Goal: Task Accomplishment & Management: Manage account settings

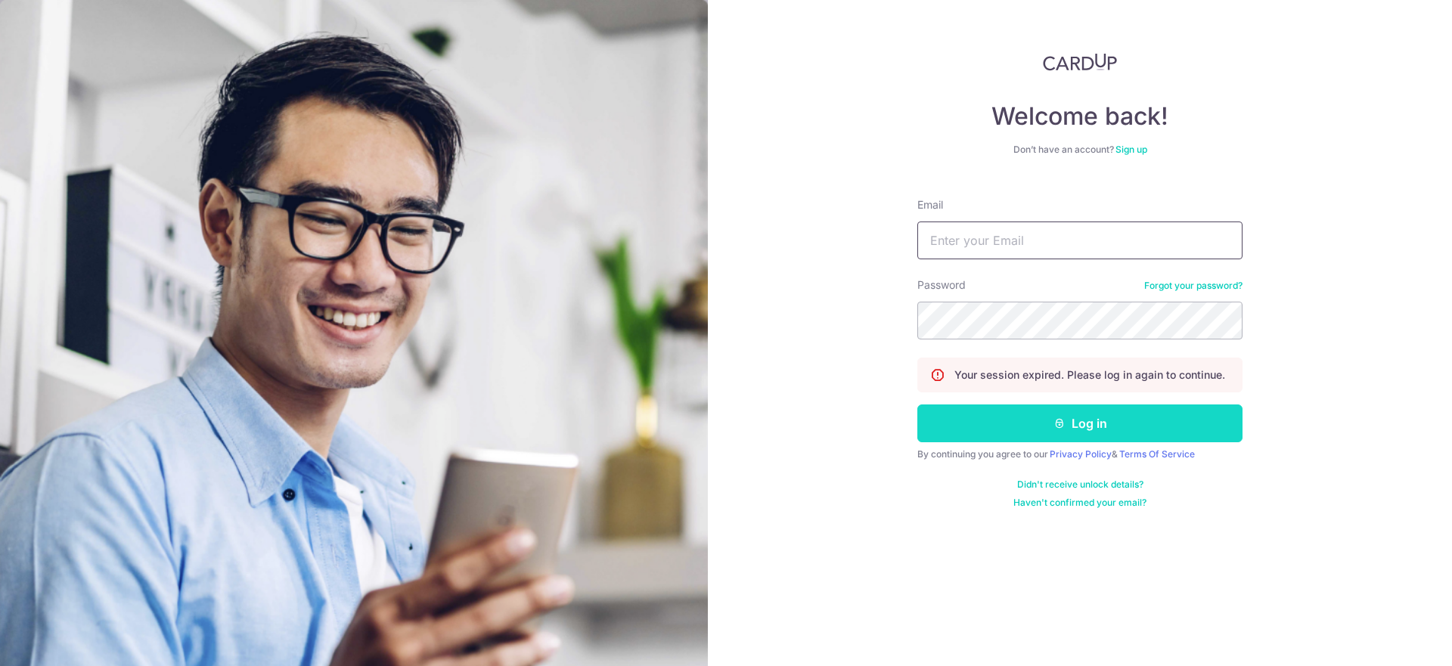
type input "[EMAIL_ADDRESS][DOMAIN_NAME]"
click at [1011, 414] on button "Log in" at bounding box center [1079, 424] width 325 height 38
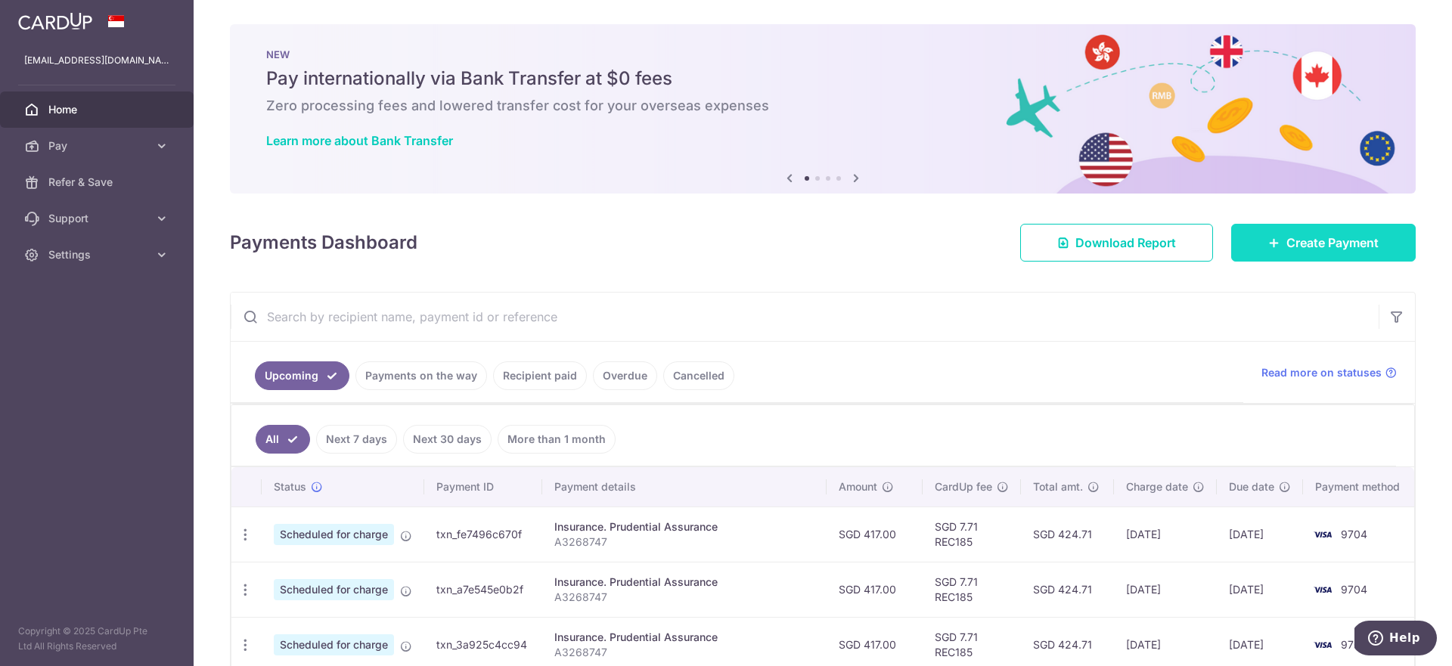
click at [1295, 238] on span "Create Payment" at bounding box center [1332, 243] width 92 height 18
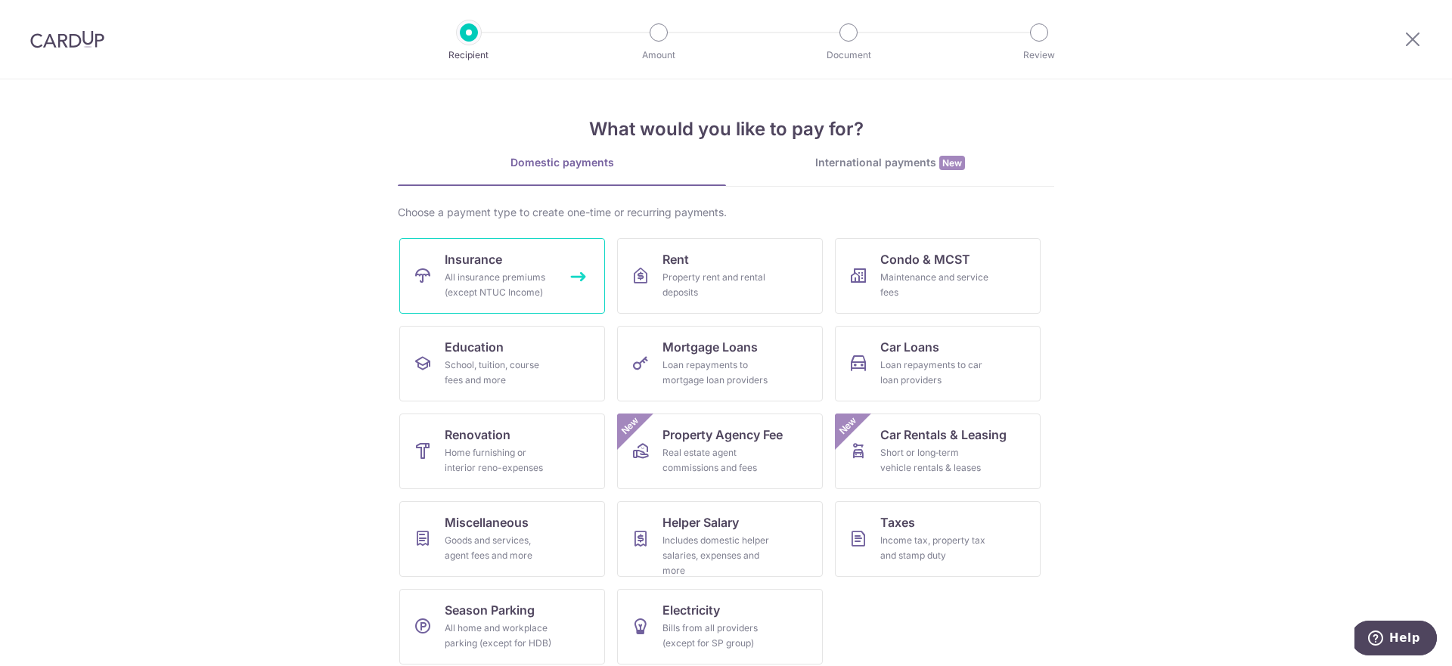
click at [459, 273] on div "All insurance premiums (except NTUC Income)" at bounding box center [499, 285] width 109 height 30
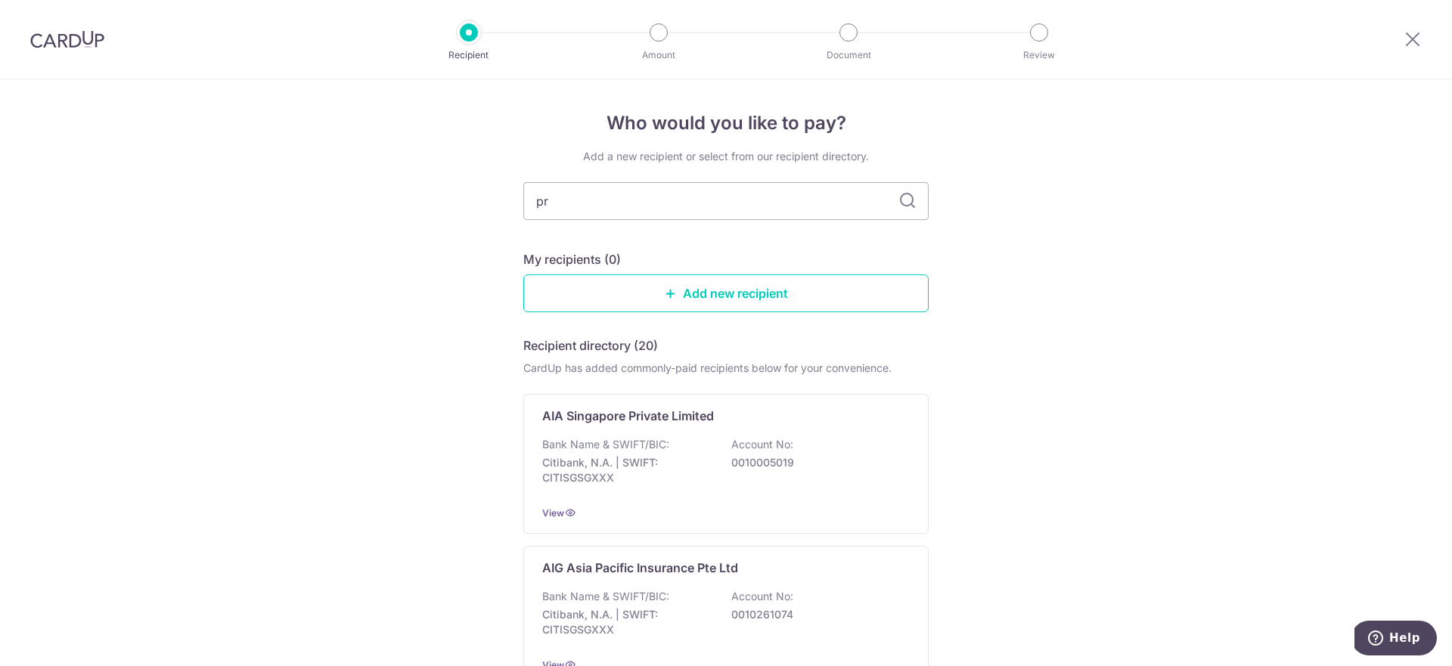
type input "pru"
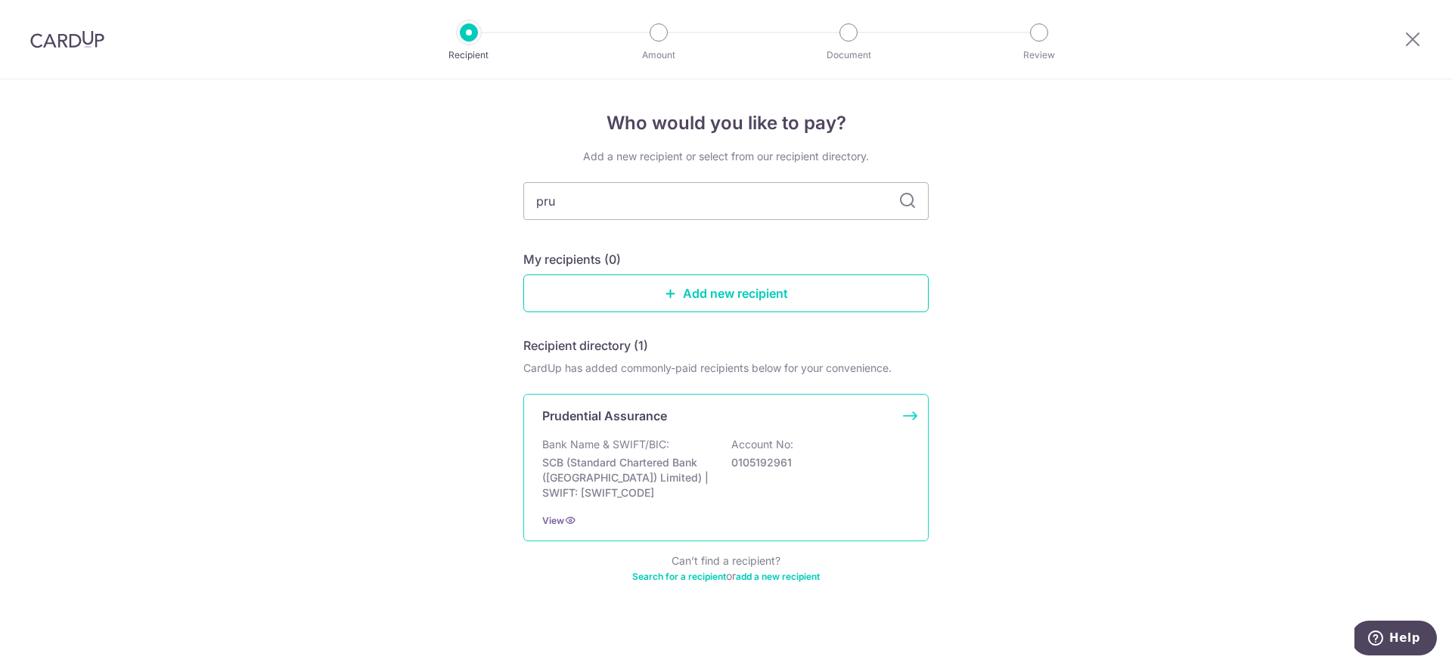
click at [644, 431] on div "Prudential Assurance Bank Name & SWIFT/BIC: SCB (Standard Chartered Bank (Singa…" at bounding box center [725, 467] width 405 height 147
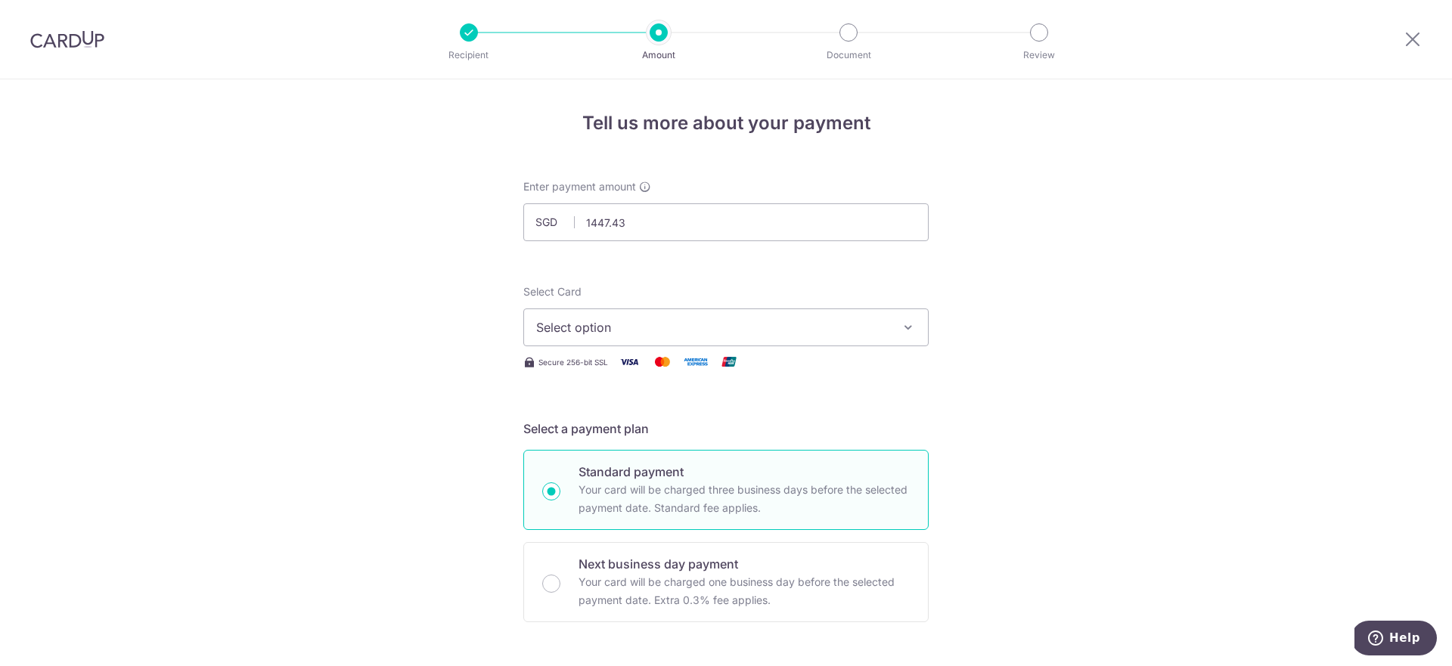
type input "1,447.43"
click at [676, 330] on span "Select option" at bounding box center [712, 327] width 352 height 18
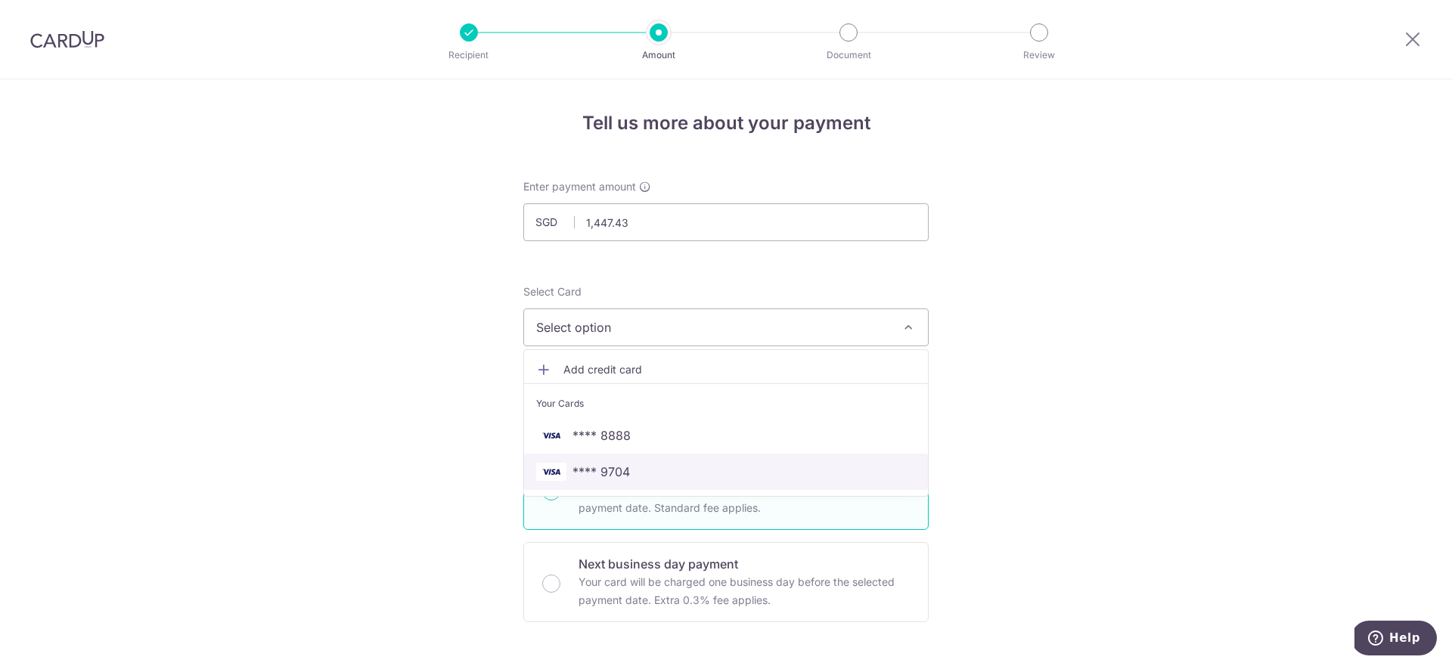
click at [664, 467] on span "**** 9704" at bounding box center [726, 472] width 380 height 18
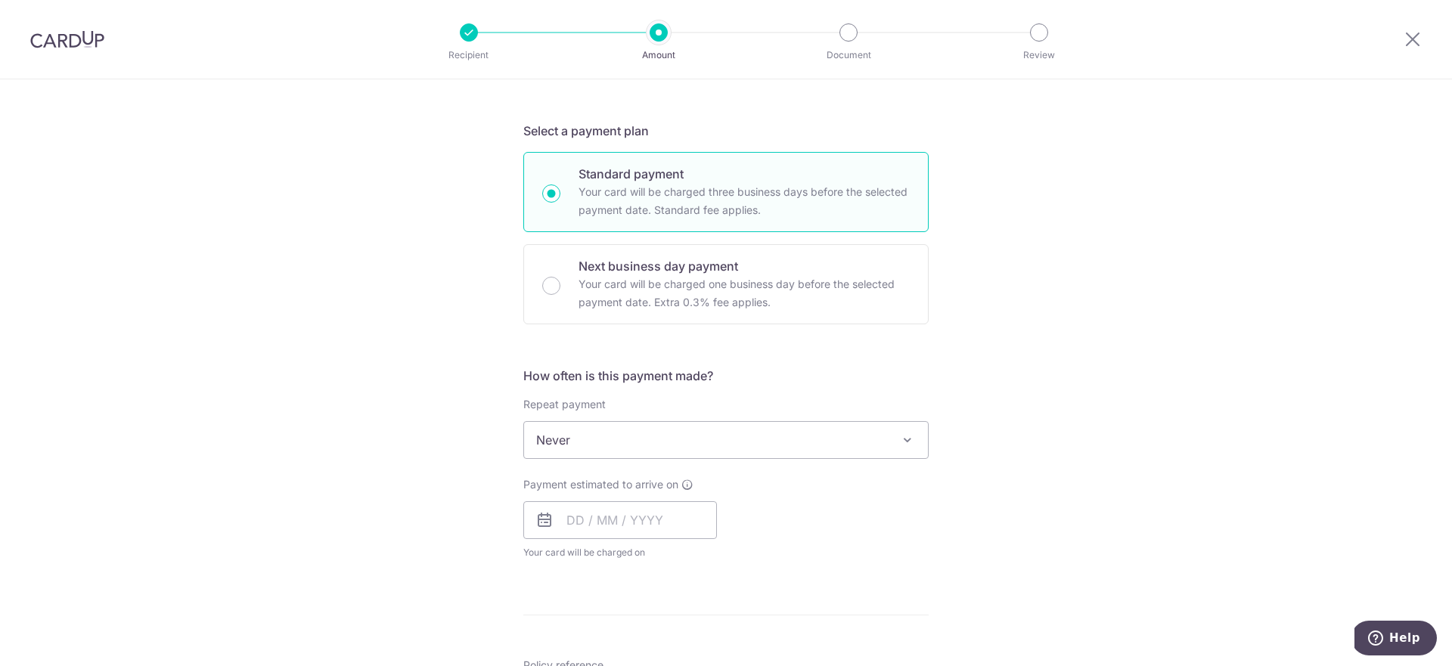
scroll to position [321, 0]
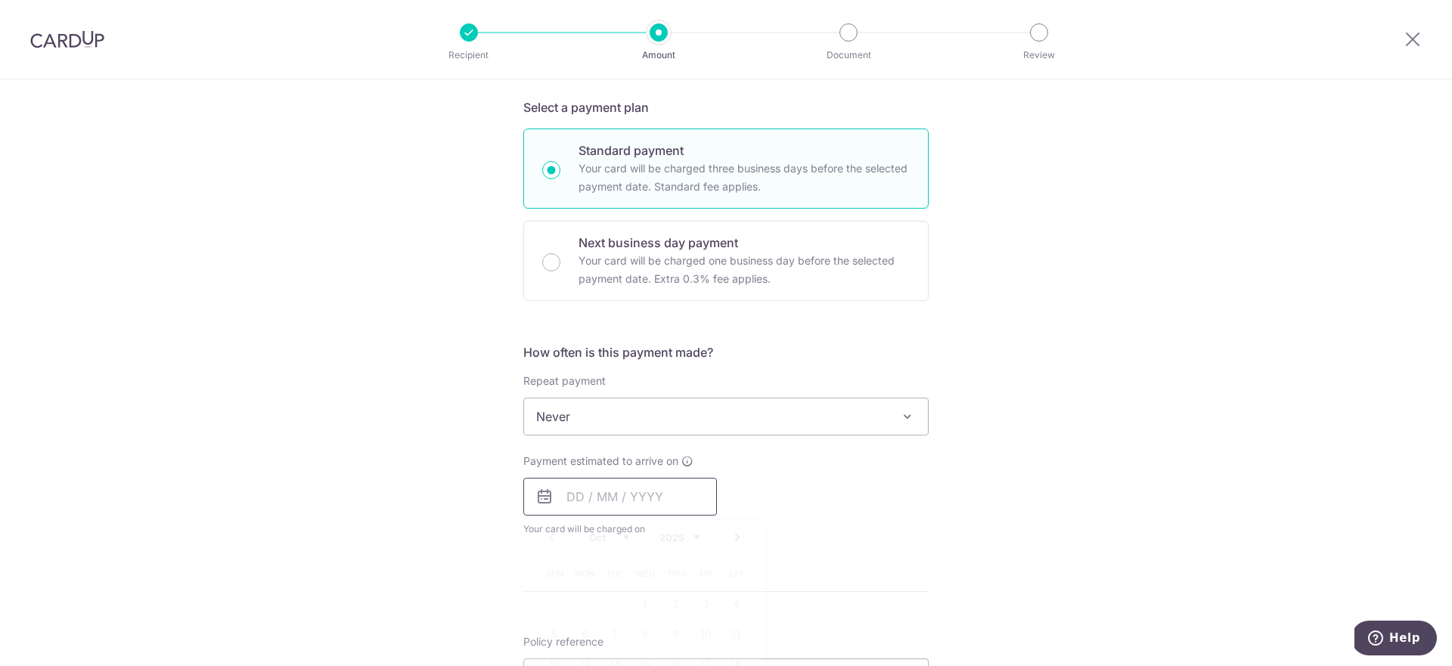
click at [647, 510] on input "text" at bounding box center [620, 497] width 194 height 38
click at [1103, 460] on div "Tell us more about your payment Enter payment amount SGD 1,447.43 1447.43 Selec…" at bounding box center [726, 442] width 1452 height 1368
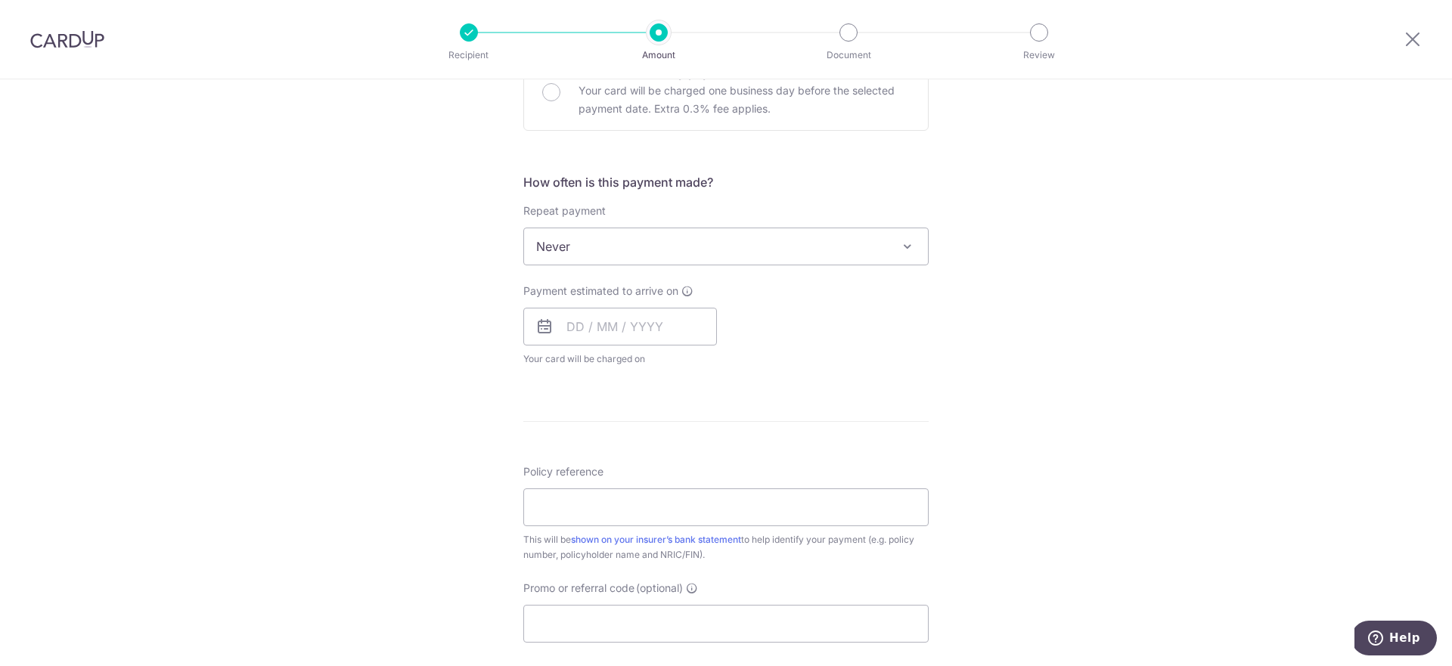
scroll to position [488, 0]
click at [603, 511] on input "Policy reference" at bounding box center [725, 511] width 405 height 38
type input "57032123"
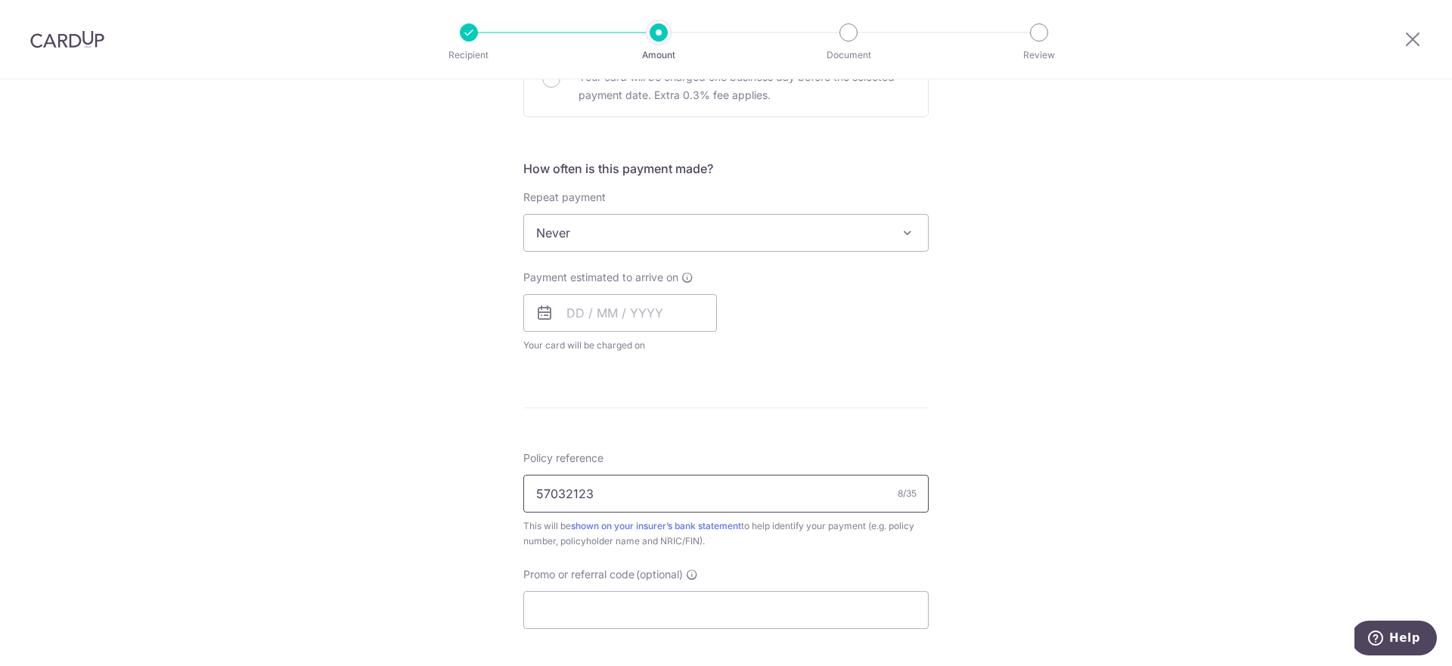
scroll to position [510, 0]
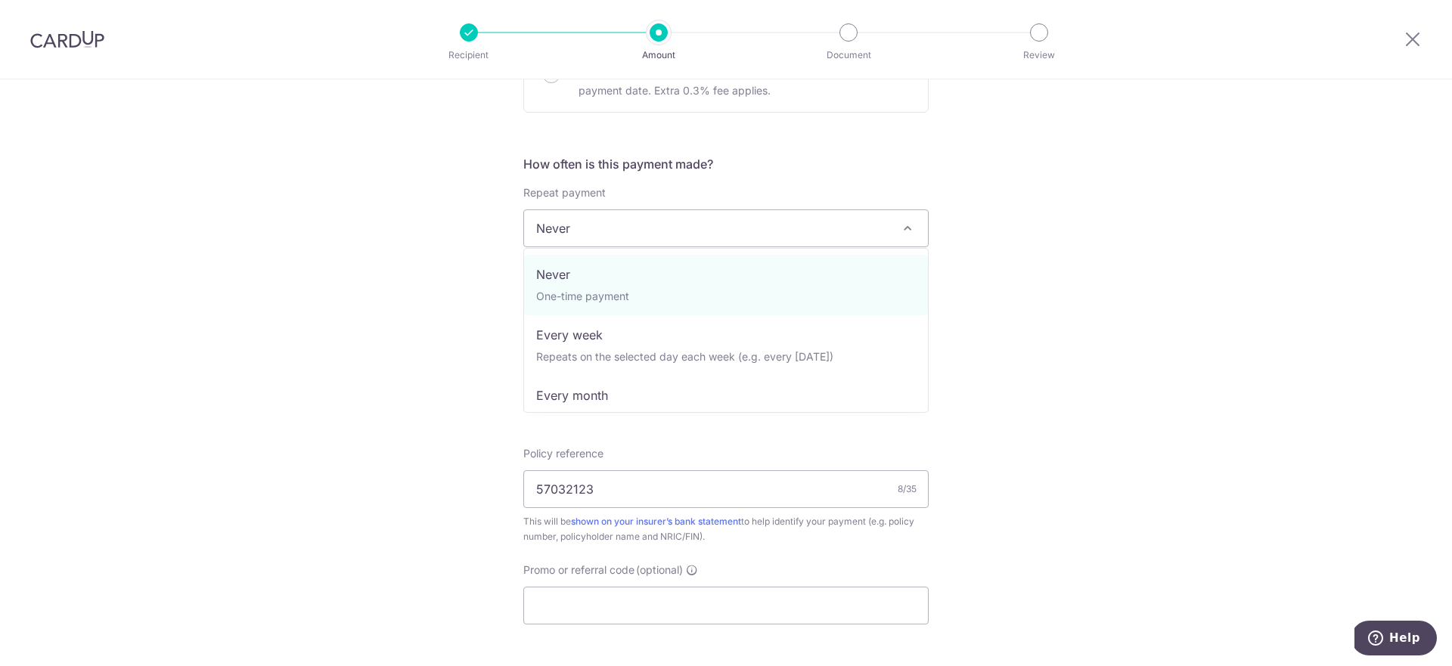
click at [634, 214] on span "Never" at bounding box center [726, 228] width 404 height 36
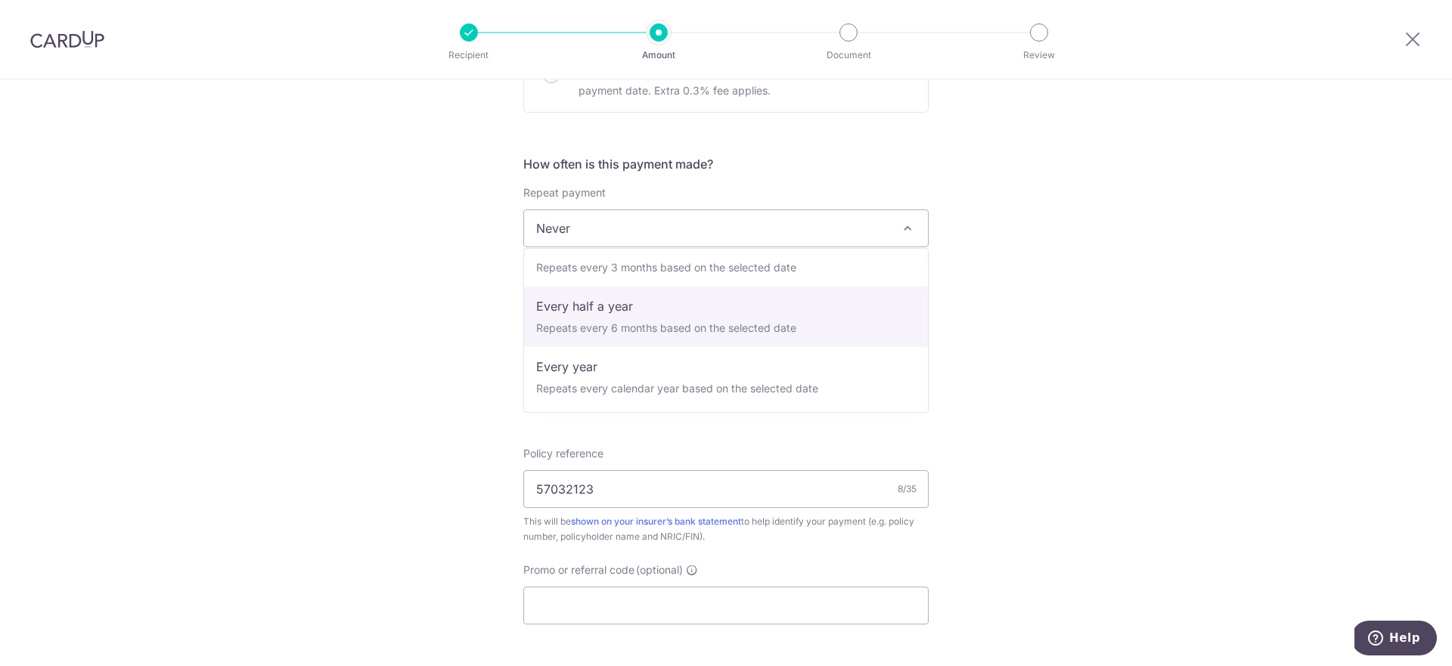
scroll to position [212, 0]
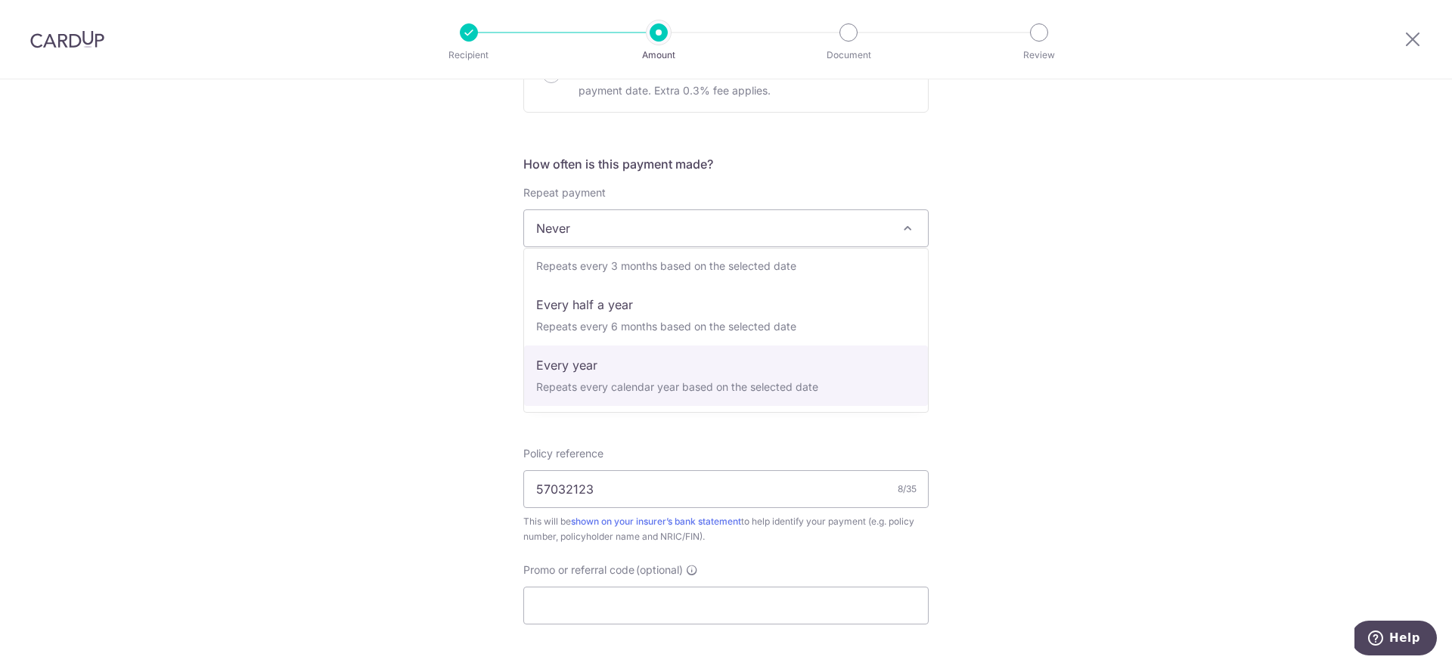
select select "6"
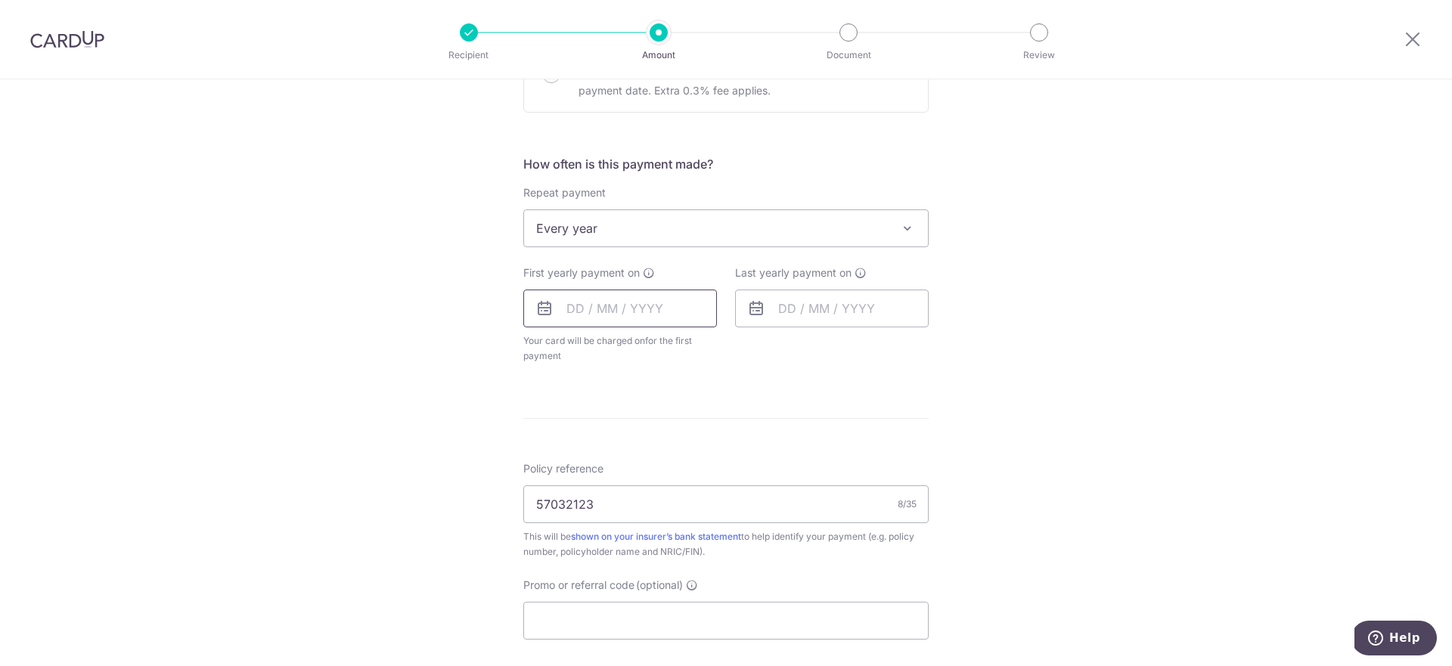
click at [652, 304] on input "text" at bounding box center [620, 309] width 194 height 38
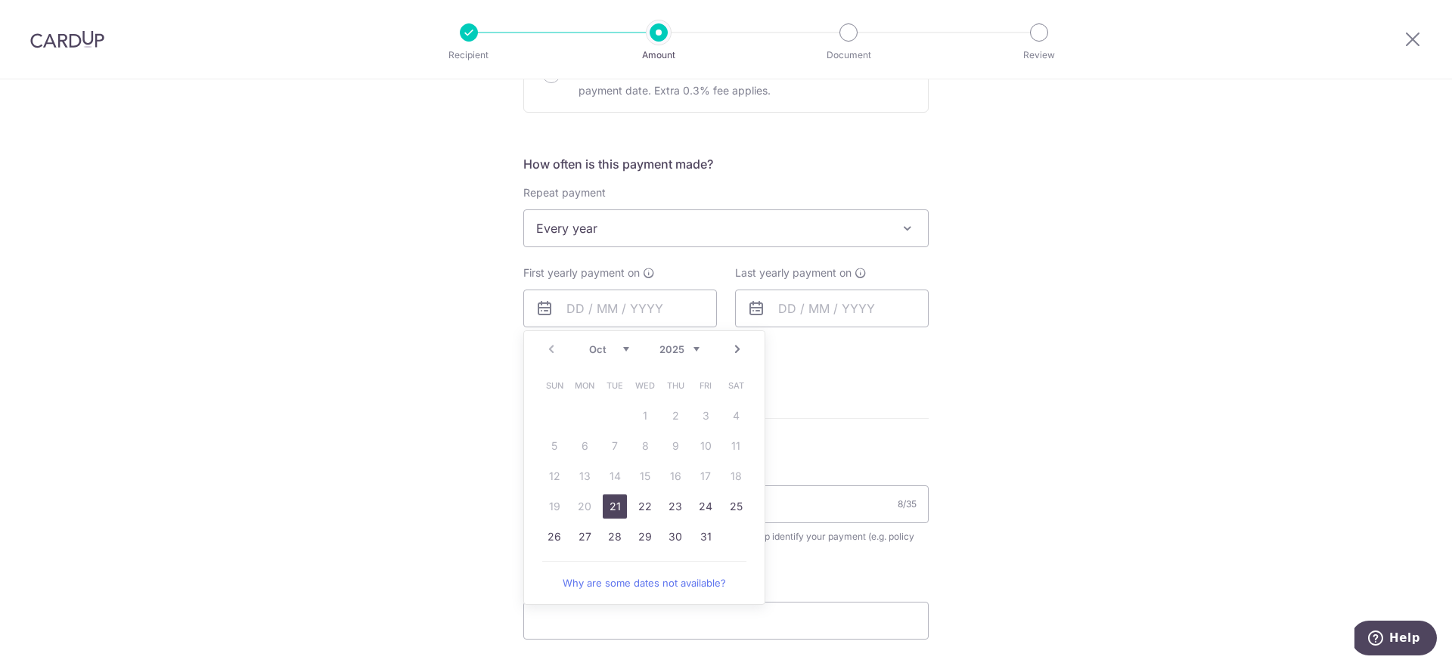
click at [621, 506] on link "21" at bounding box center [615, 507] width 24 height 24
type input "[DATE]"
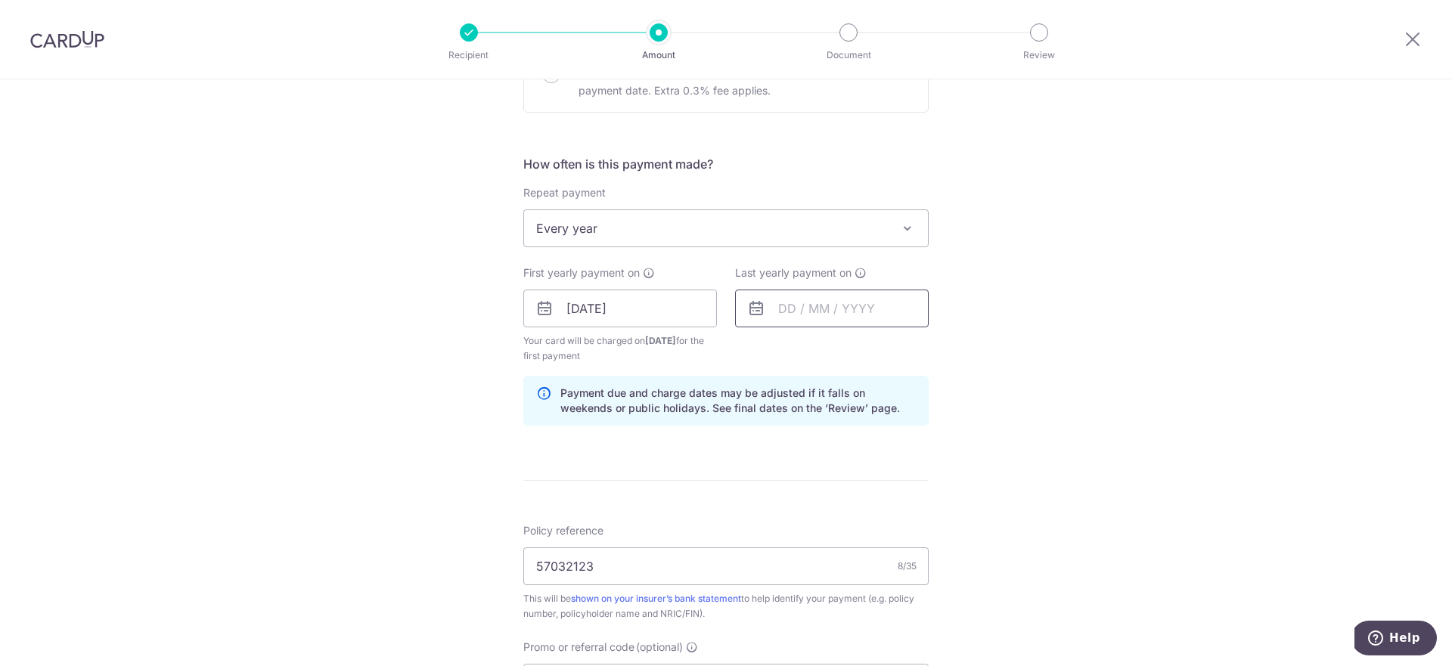
click at [815, 306] on input "text" at bounding box center [832, 309] width 194 height 38
click at [904, 346] on select "2025 2026 2027 2028 2029 2030 2031 2032 2033 2034 2035" at bounding box center [891, 349] width 40 height 12
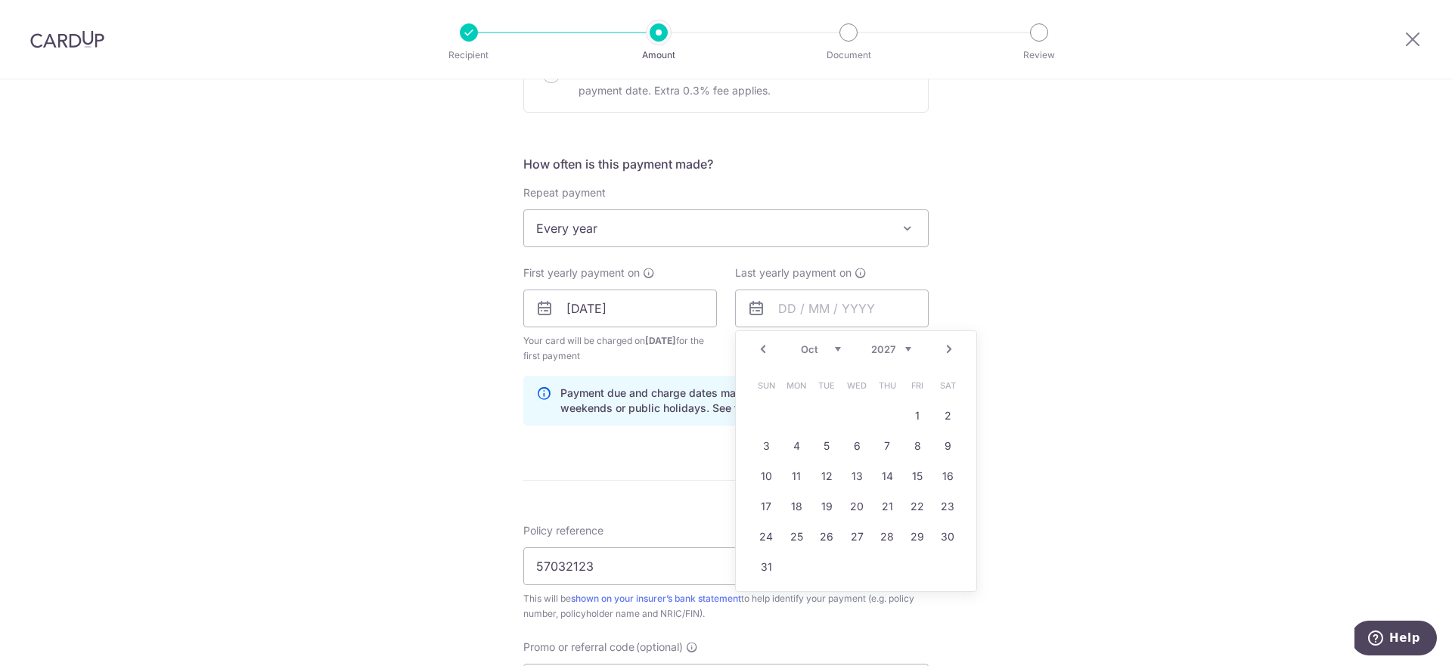
click at [657, 229] on span "Every year" at bounding box center [726, 228] width 404 height 36
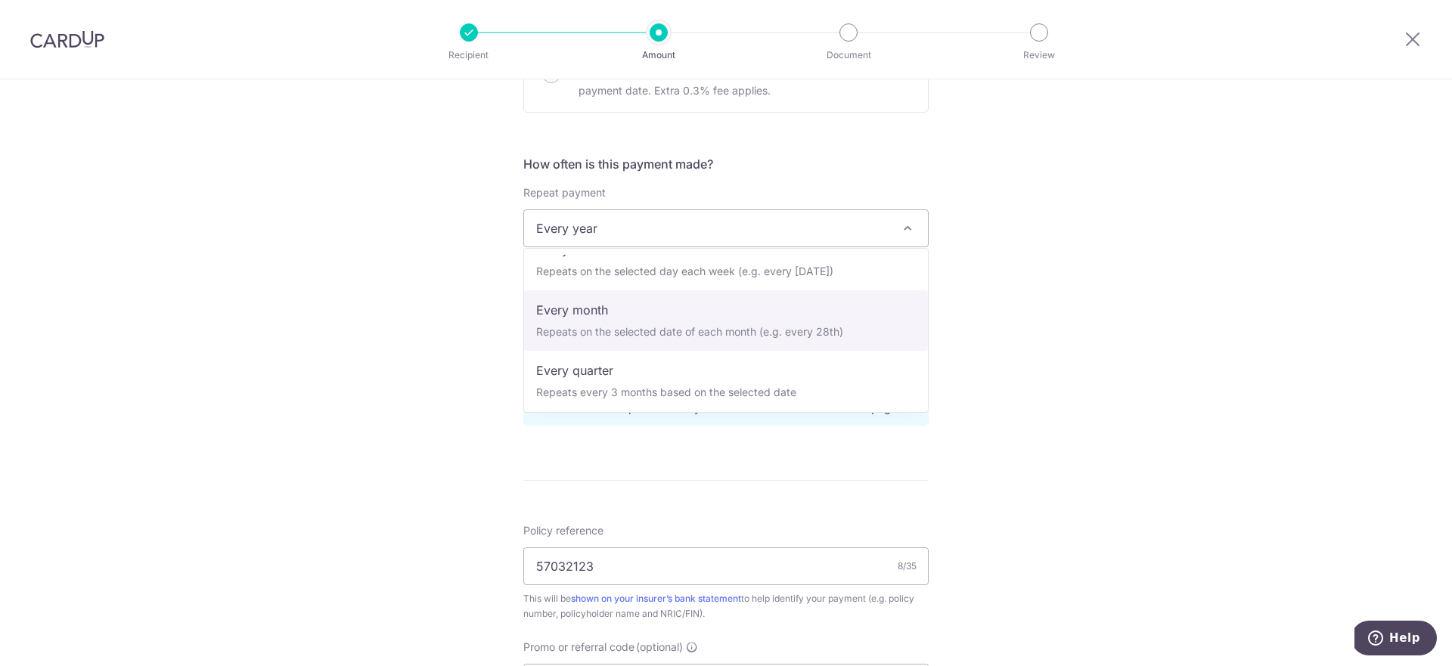
scroll to position [112, 0]
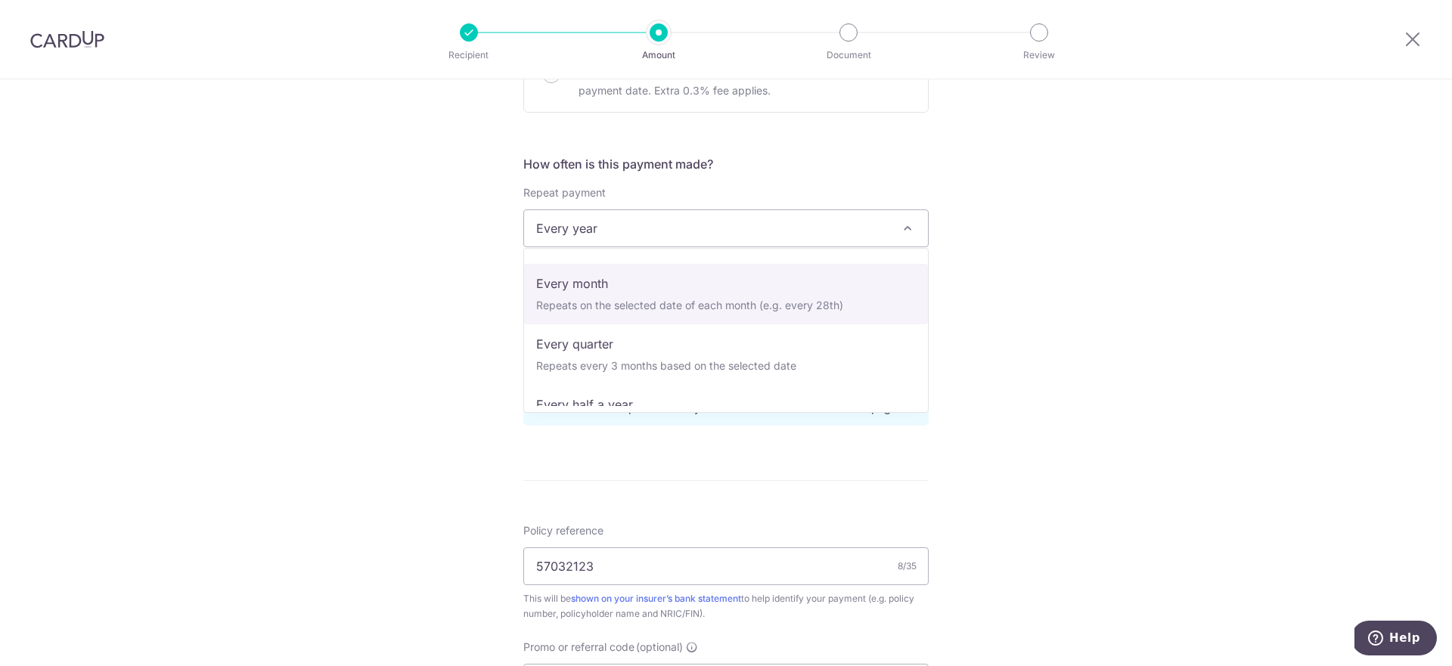
select select "3"
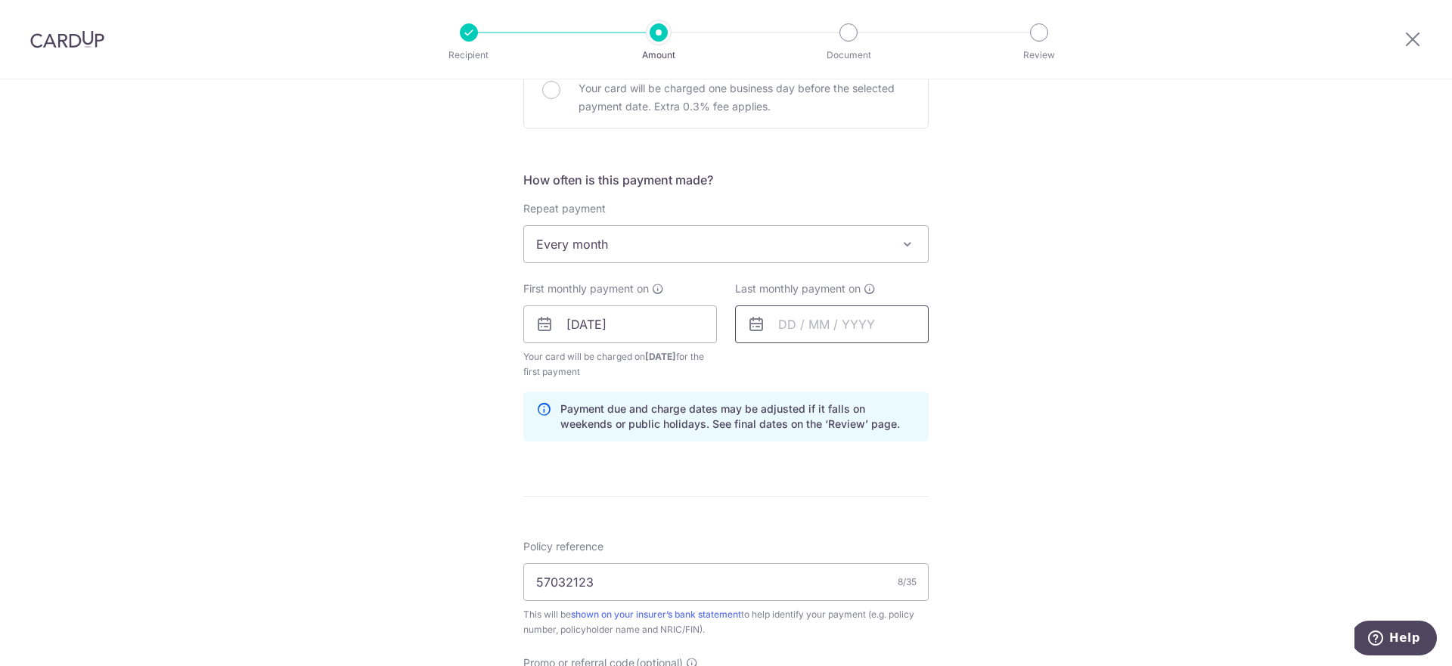
click at [780, 309] on input "text" at bounding box center [832, 325] width 194 height 38
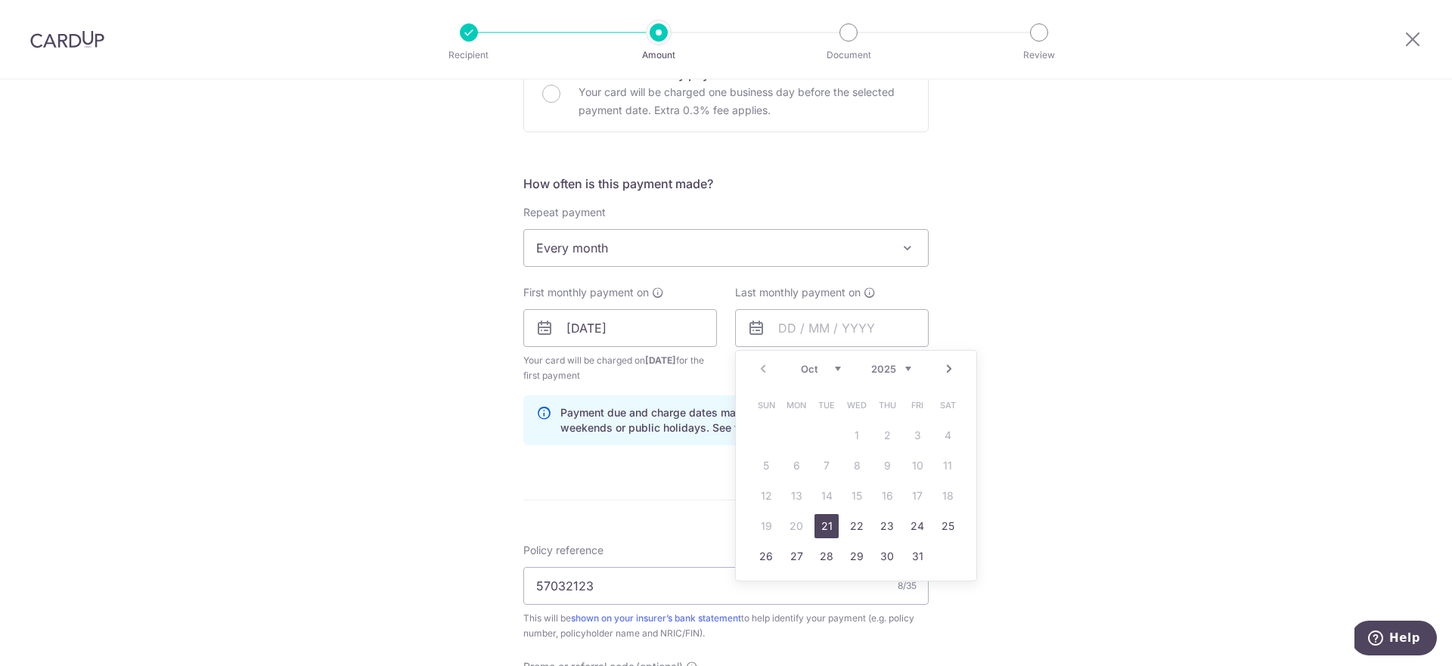
click at [902, 368] on select "2025 2026 2027 2028 2029 2030 2031 2032 2033 2034 2035" at bounding box center [891, 369] width 40 height 12
click at [816, 369] on select "Oct Nov Dec" at bounding box center [821, 369] width 40 height 12
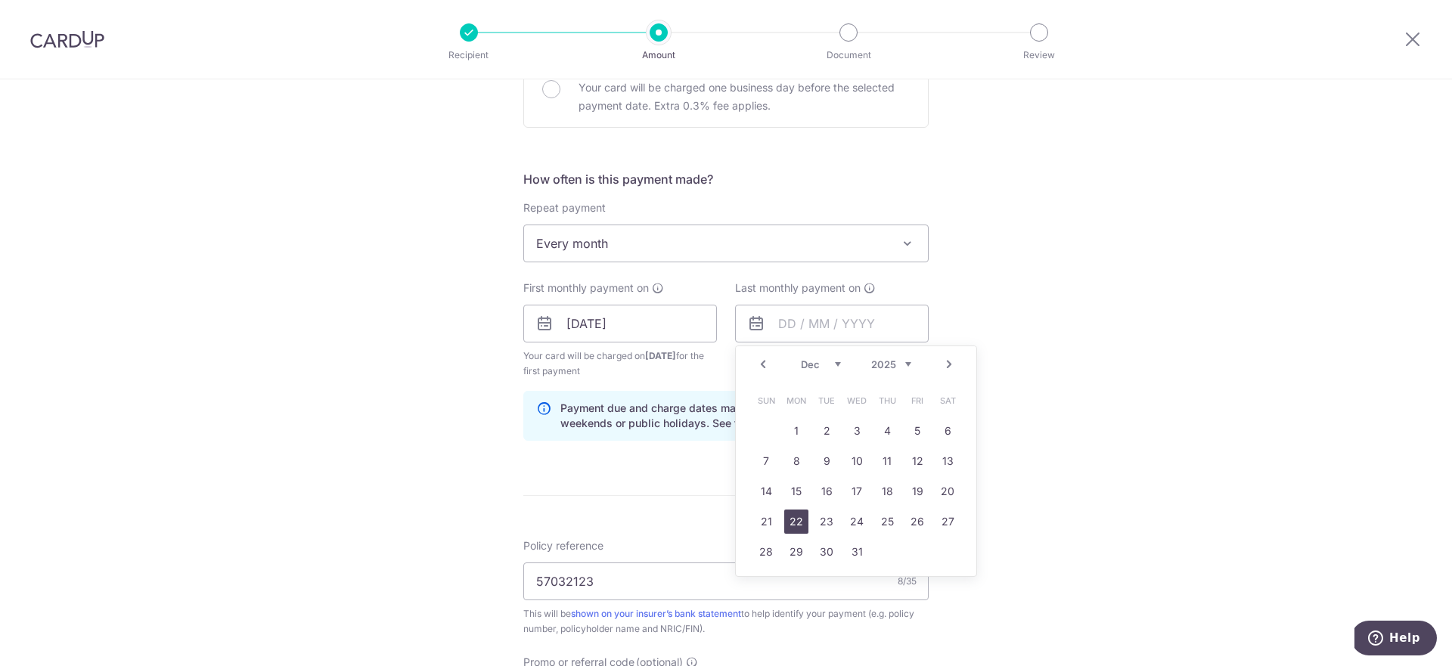
click at [793, 516] on link "22" at bounding box center [796, 522] width 24 height 24
type input "22/12/2025"
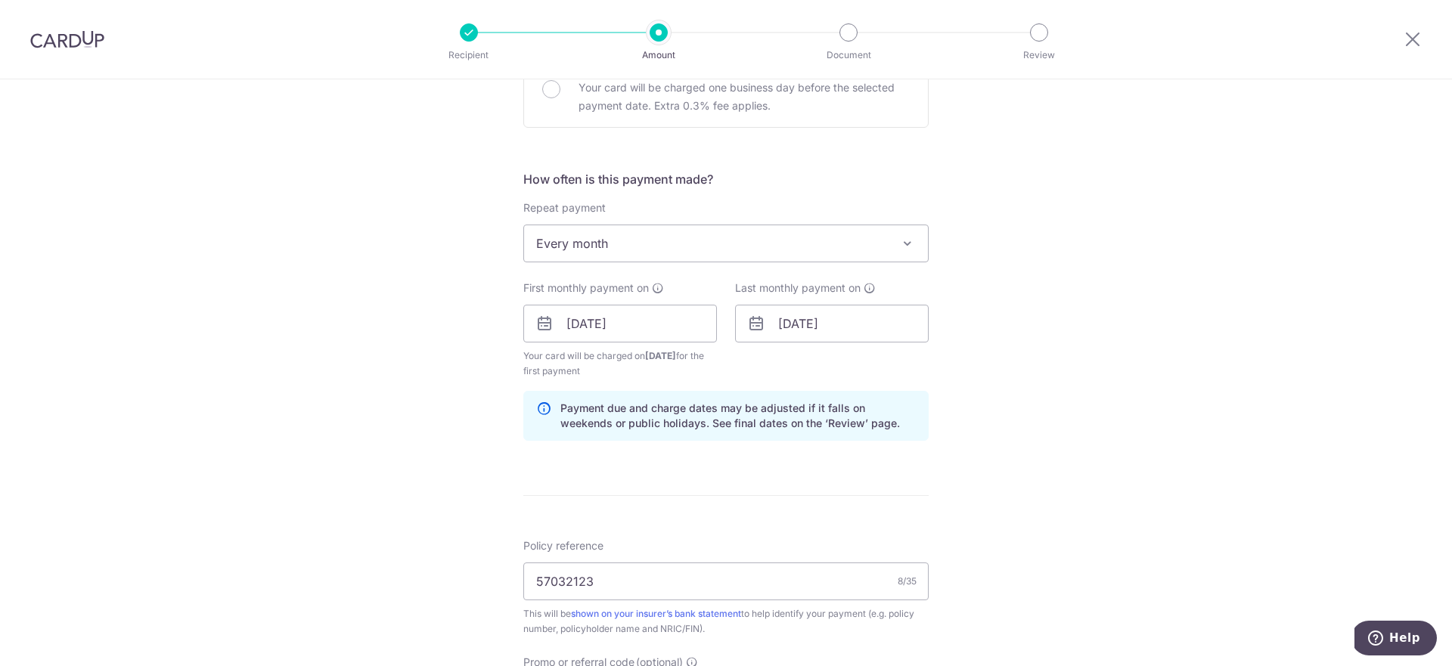
click at [658, 433] on div "Payment due and charge dates may be adjusted if it falls on weekends or public …" at bounding box center [725, 416] width 405 height 50
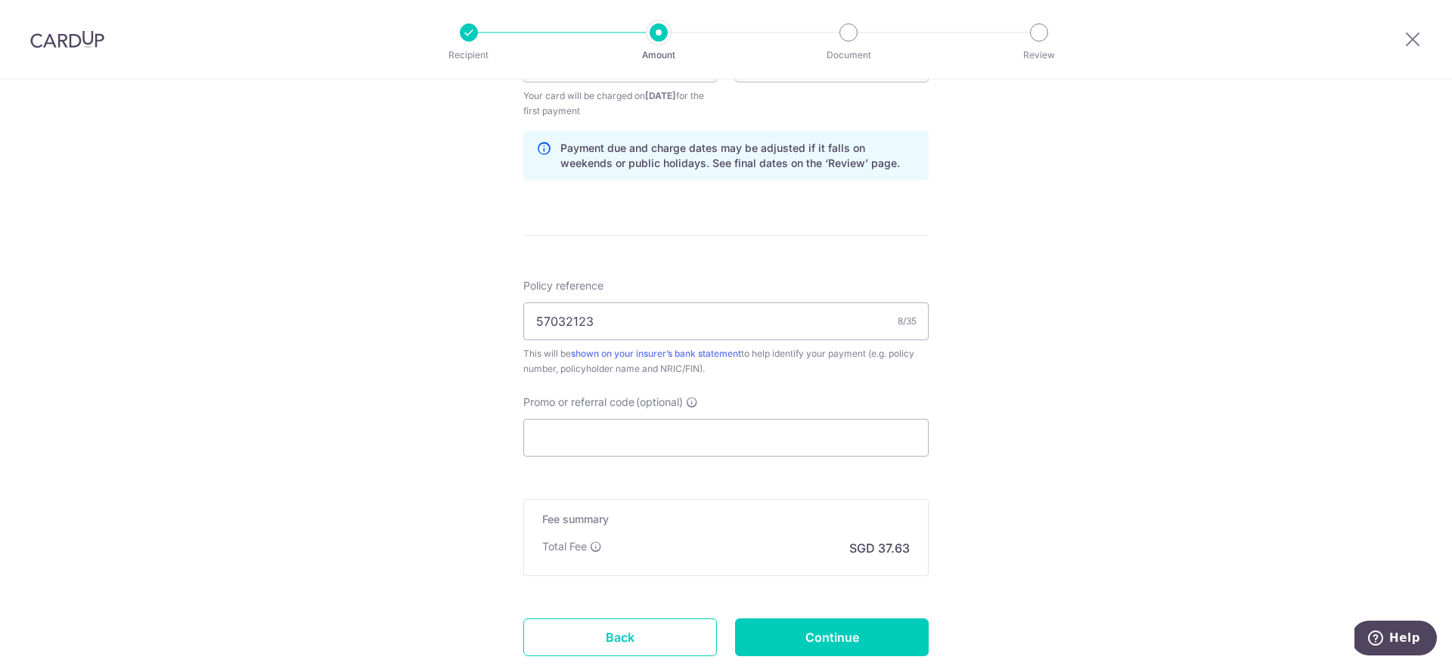
scroll to position [778, 0]
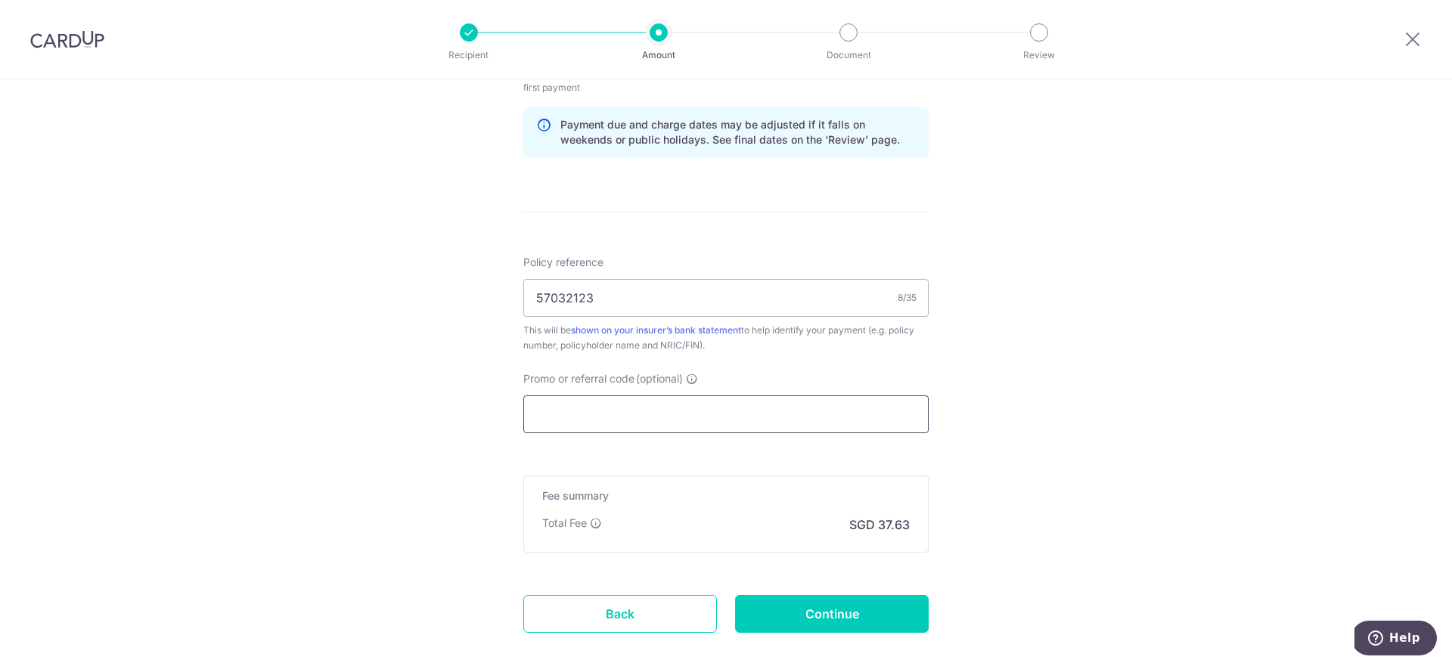
click at [717, 404] on input "Promo or referral code (optional)" at bounding box center [725, 415] width 405 height 38
paste input "REC185"
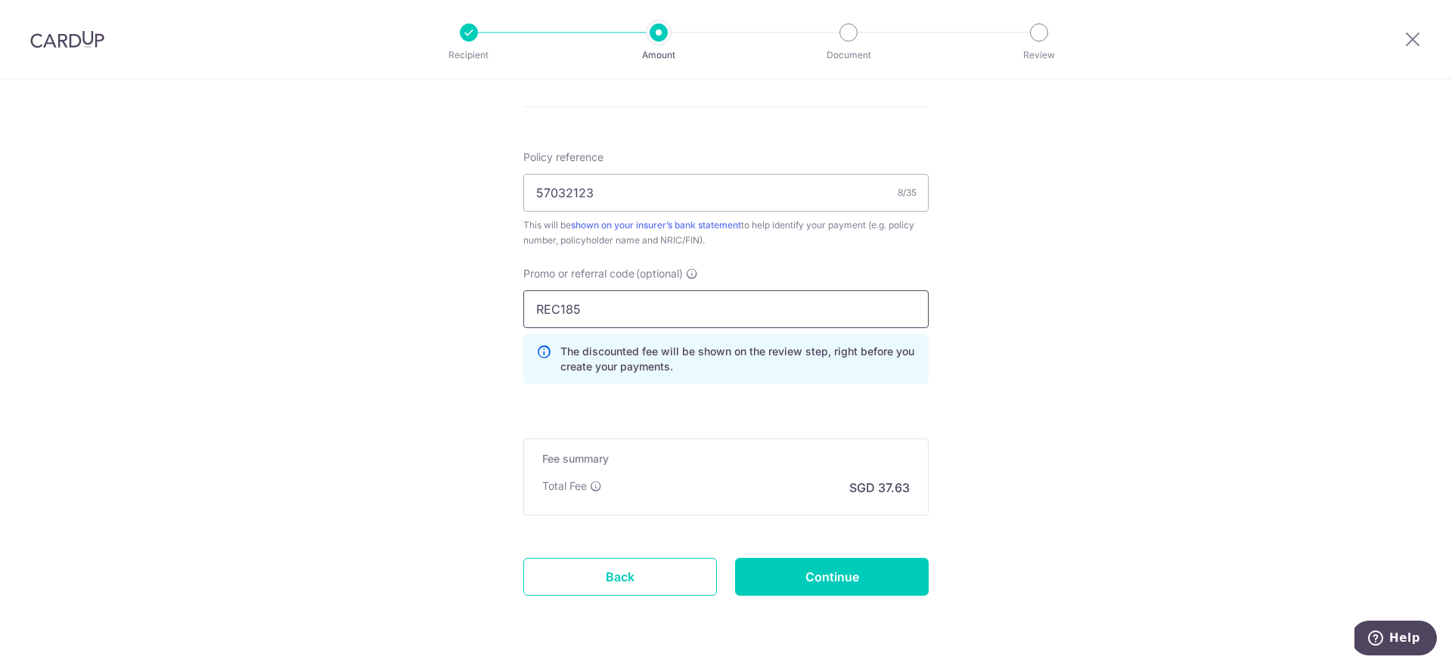
scroll to position [892, 0]
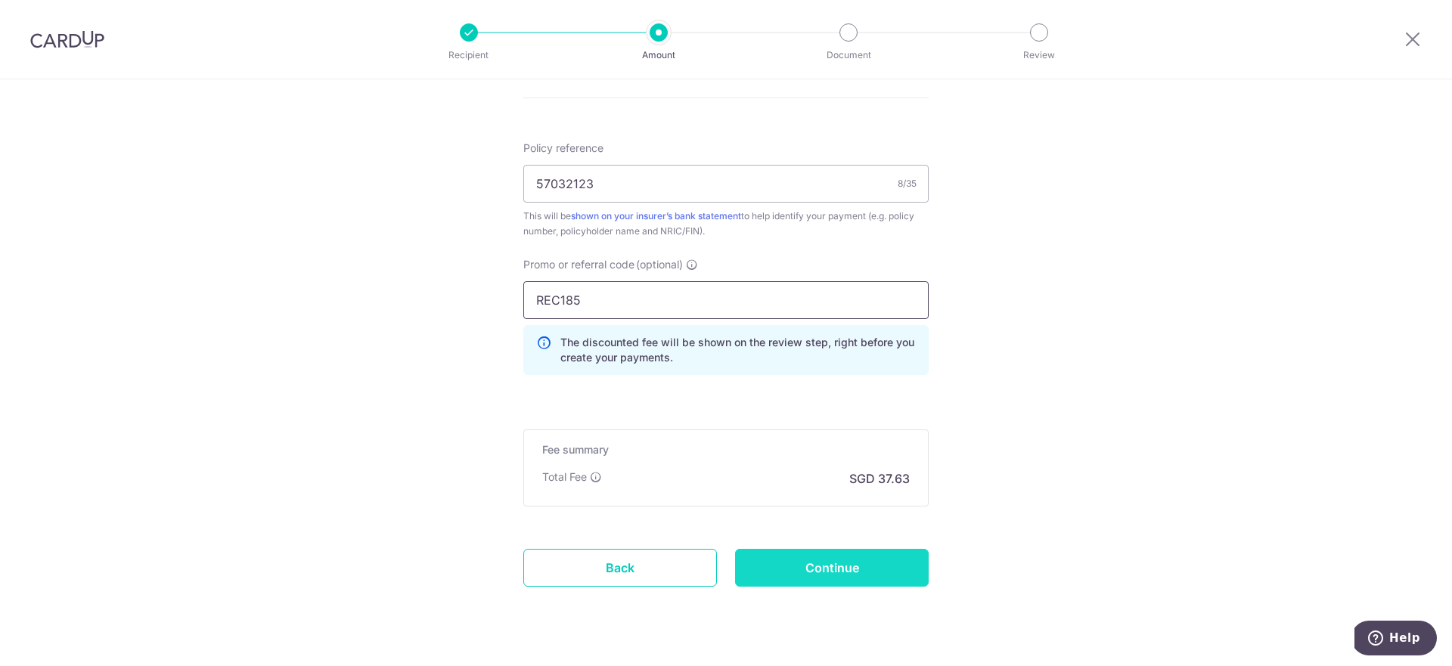
type input "REC185"
click at [831, 560] on input "Continue" at bounding box center [832, 568] width 194 height 38
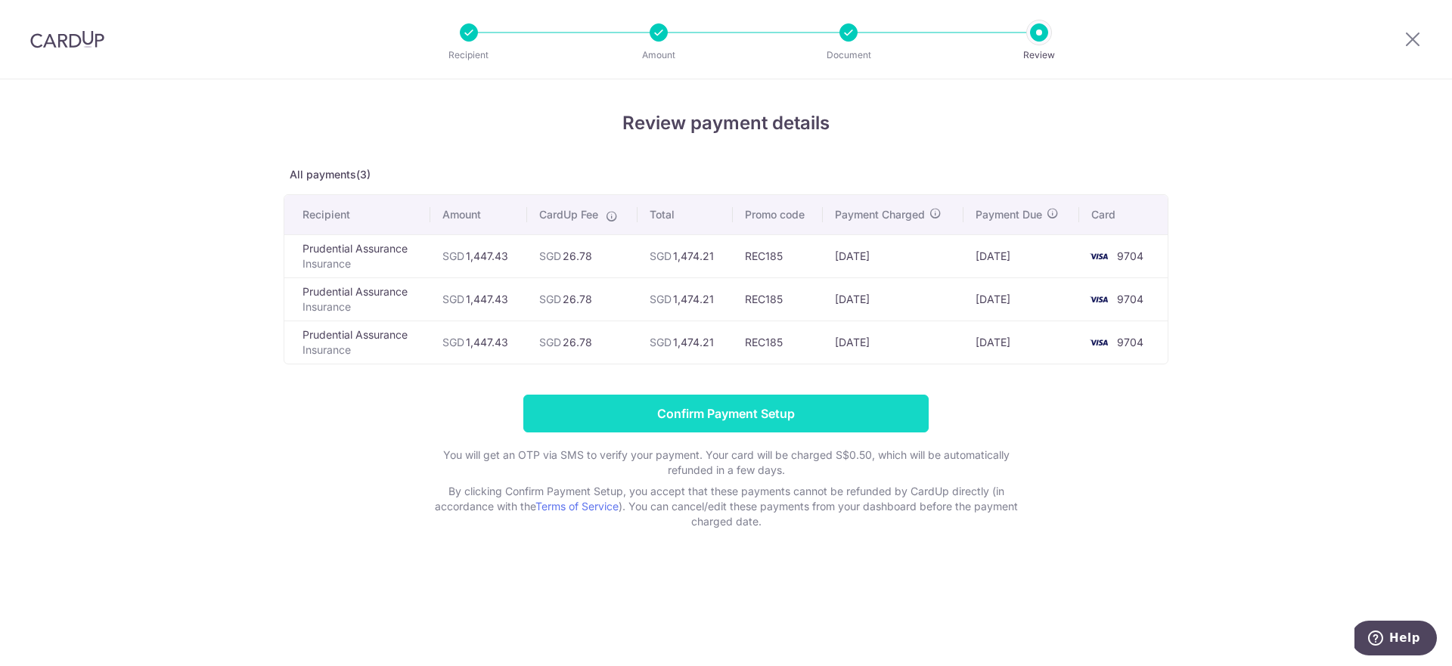
click at [668, 420] on input "Confirm Payment Setup" at bounding box center [725, 414] width 405 height 38
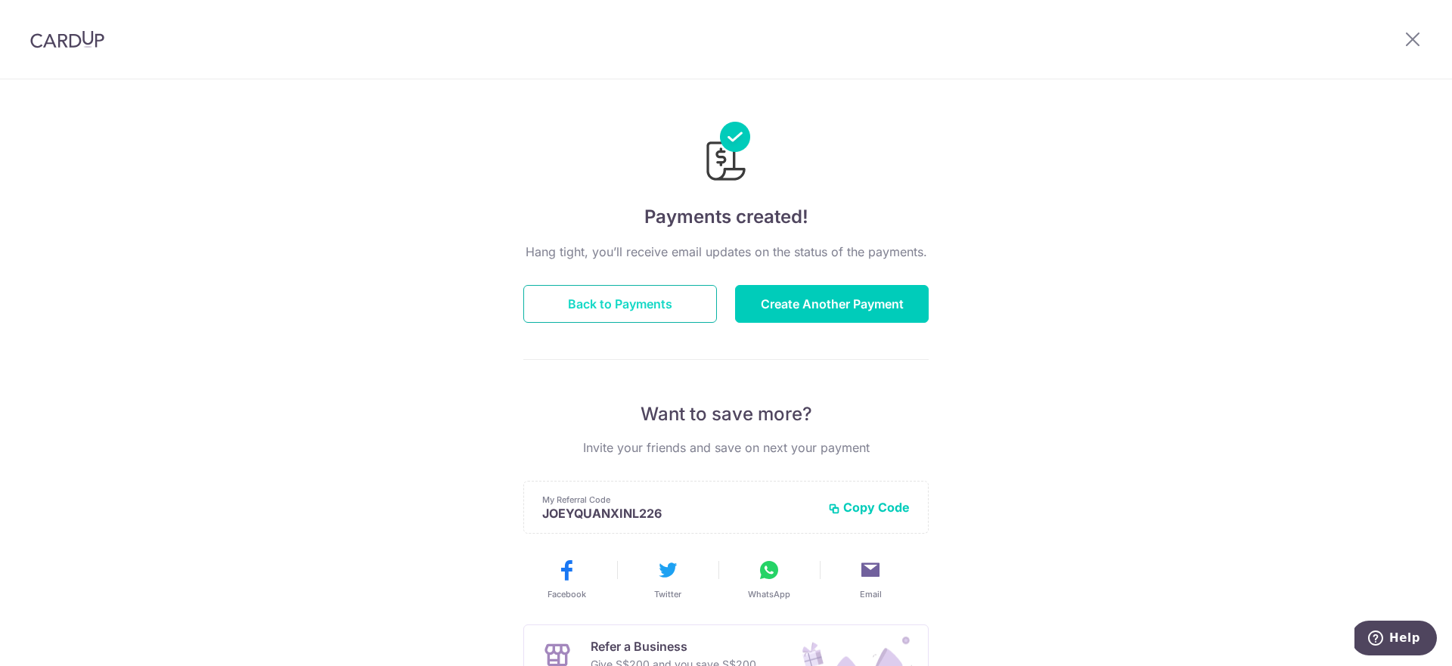
click at [597, 316] on button "Back to Payments" at bounding box center [620, 304] width 194 height 38
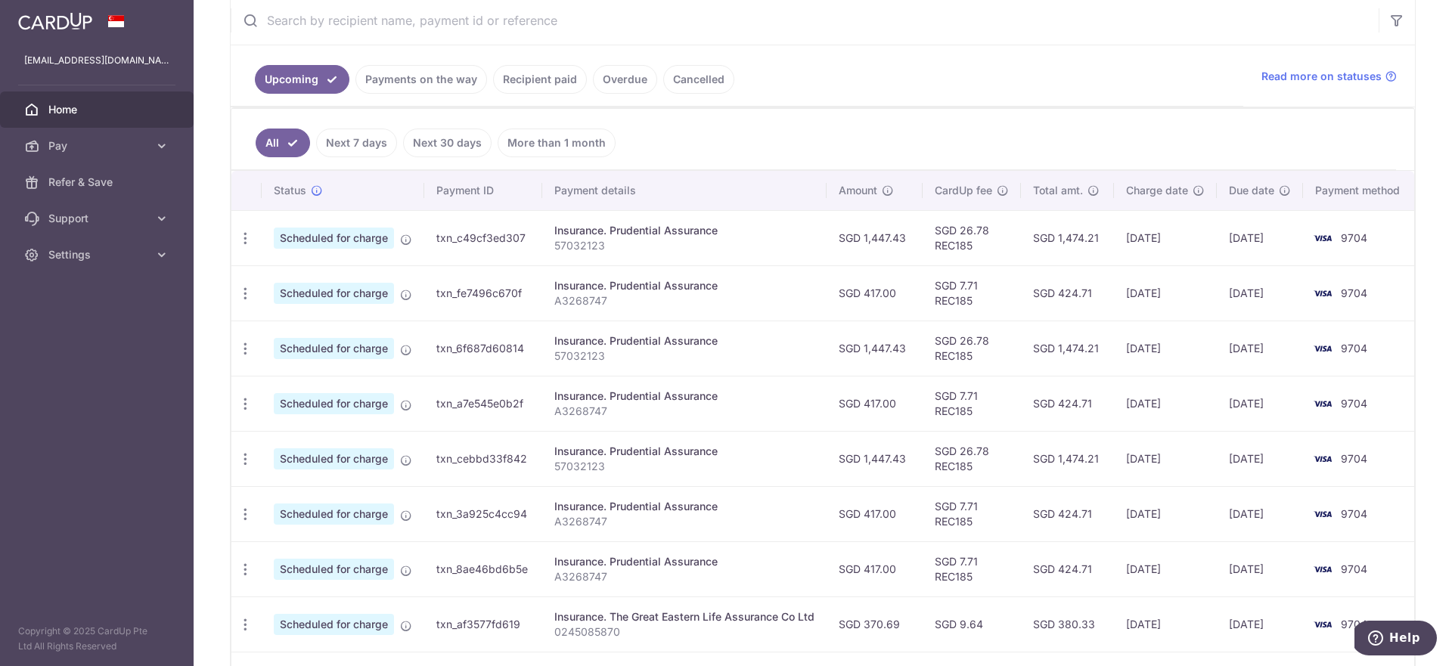
scroll to position [309, 0]
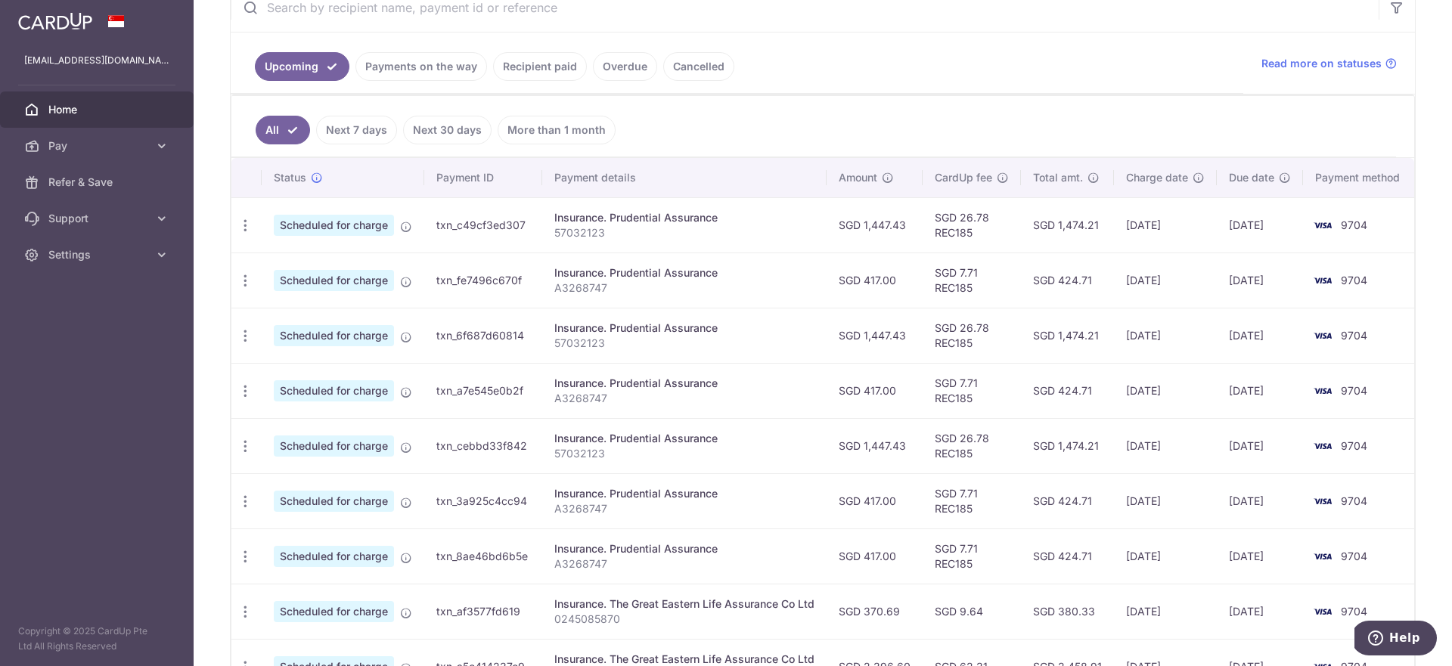
click at [781, 431] on div "Insurance. Prudential Assurance" at bounding box center [684, 438] width 260 height 15
click at [244, 439] on icon "button" at bounding box center [245, 447] width 16 height 16
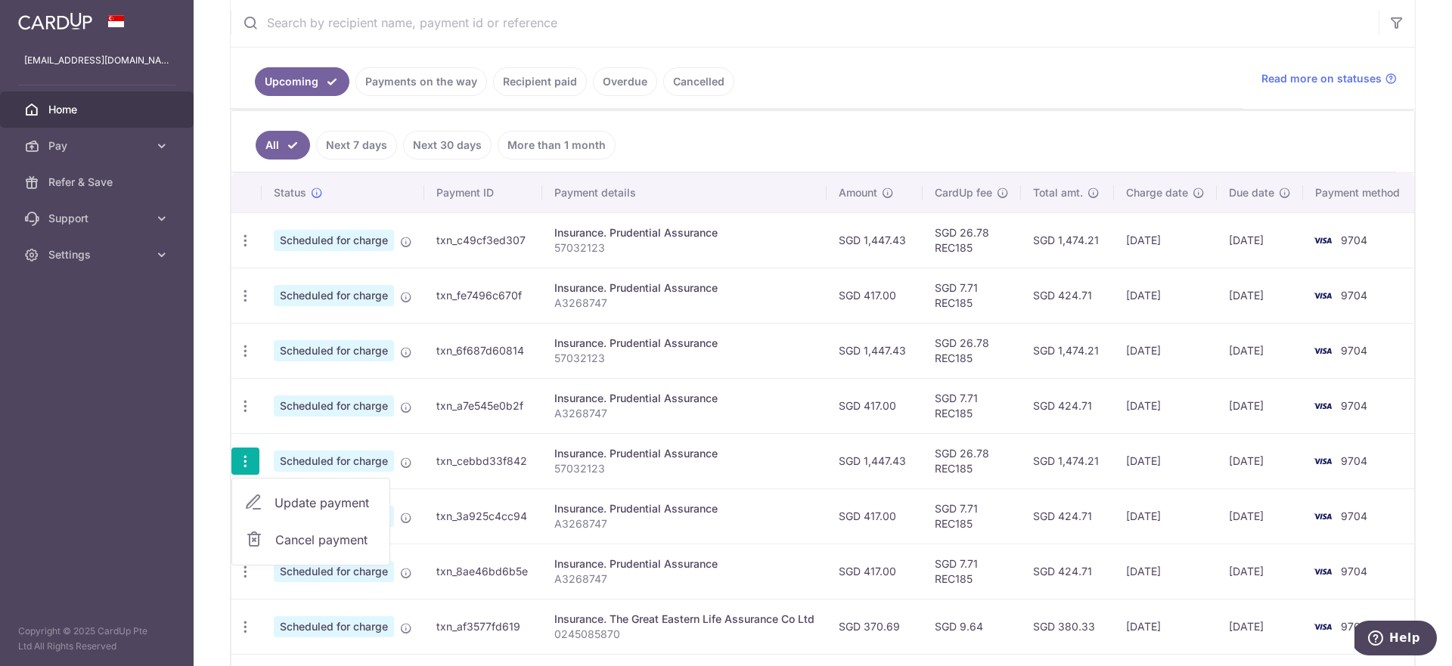
scroll to position [296, 0]
click at [299, 535] on span "Cancel payment" at bounding box center [325, 538] width 101 height 18
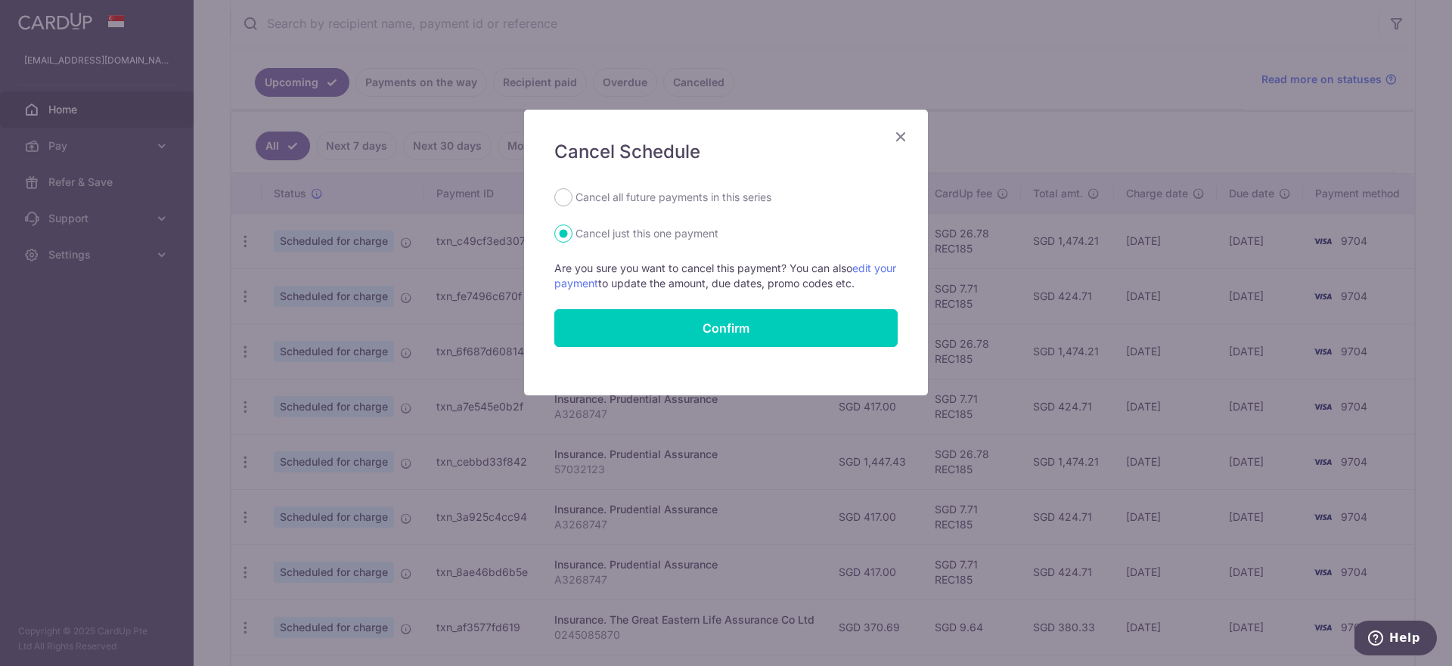
click at [668, 190] on label "Cancel all future payments in this series" at bounding box center [673, 197] width 196 height 18
click at [572, 190] on input "Cancel all future payments in this series" at bounding box center [563, 197] width 18 height 18
radio input "true"
click at [901, 134] on icon "Close" at bounding box center [901, 136] width 18 height 19
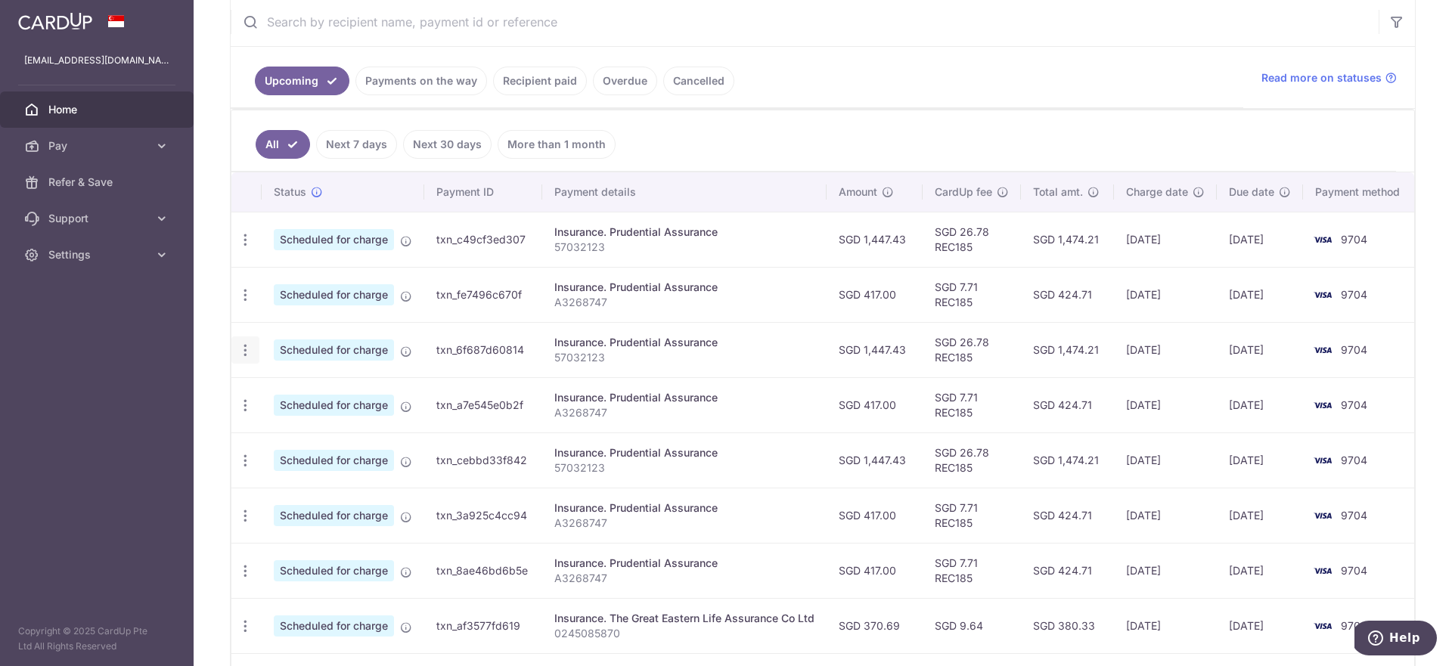
click at [243, 346] on icon "button" at bounding box center [245, 351] width 16 height 16
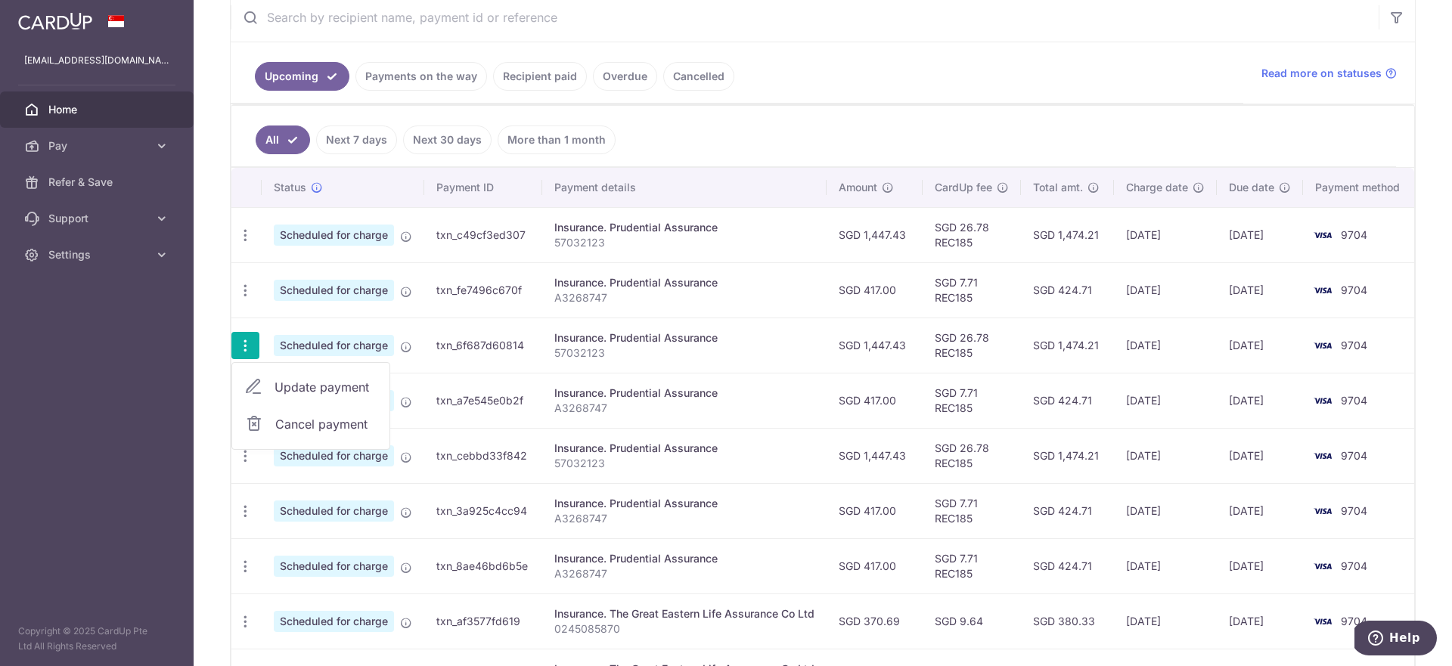
click at [288, 423] on span "Cancel payment" at bounding box center [325, 424] width 101 height 18
radio input "true"
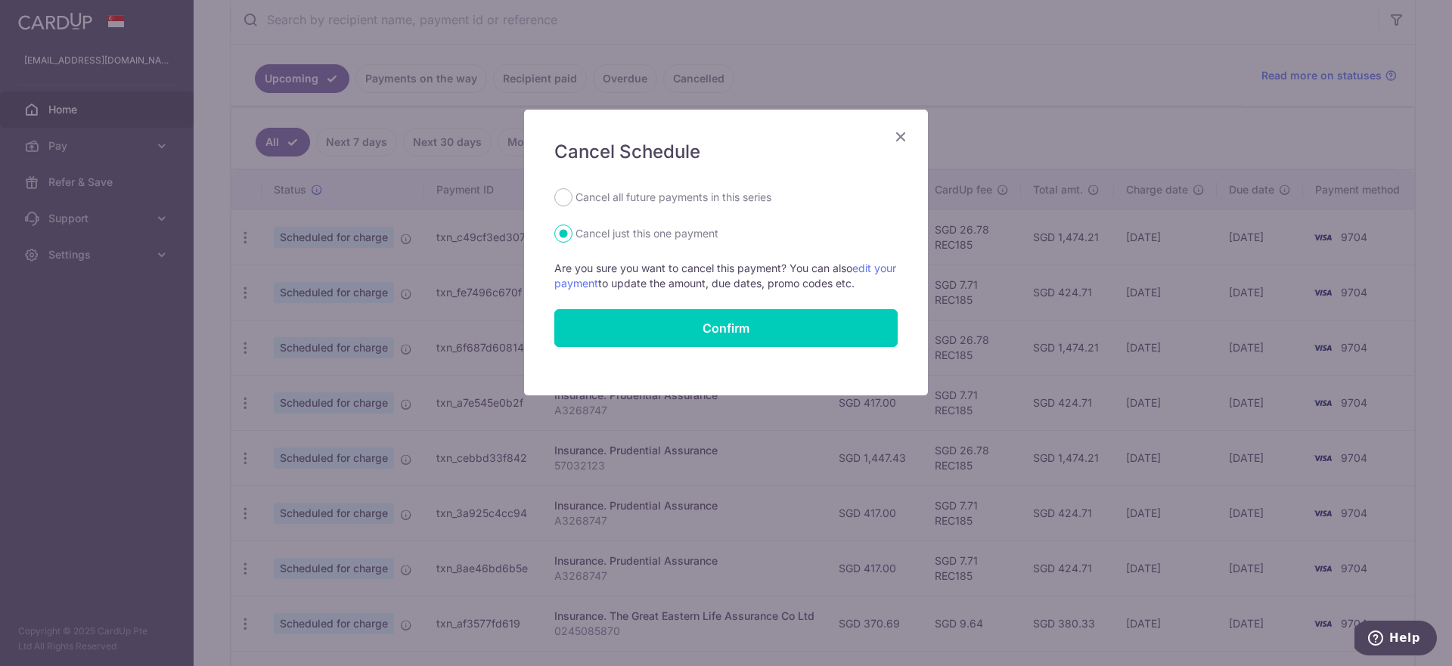
click at [684, 191] on label "Cancel all future payments in this series" at bounding box center [673, 197] width 196 height 18
click at [572, 191] on input "Cancel all future payments in this series" at bounding box center [563, 197] width 18 height 18
radio input "true"
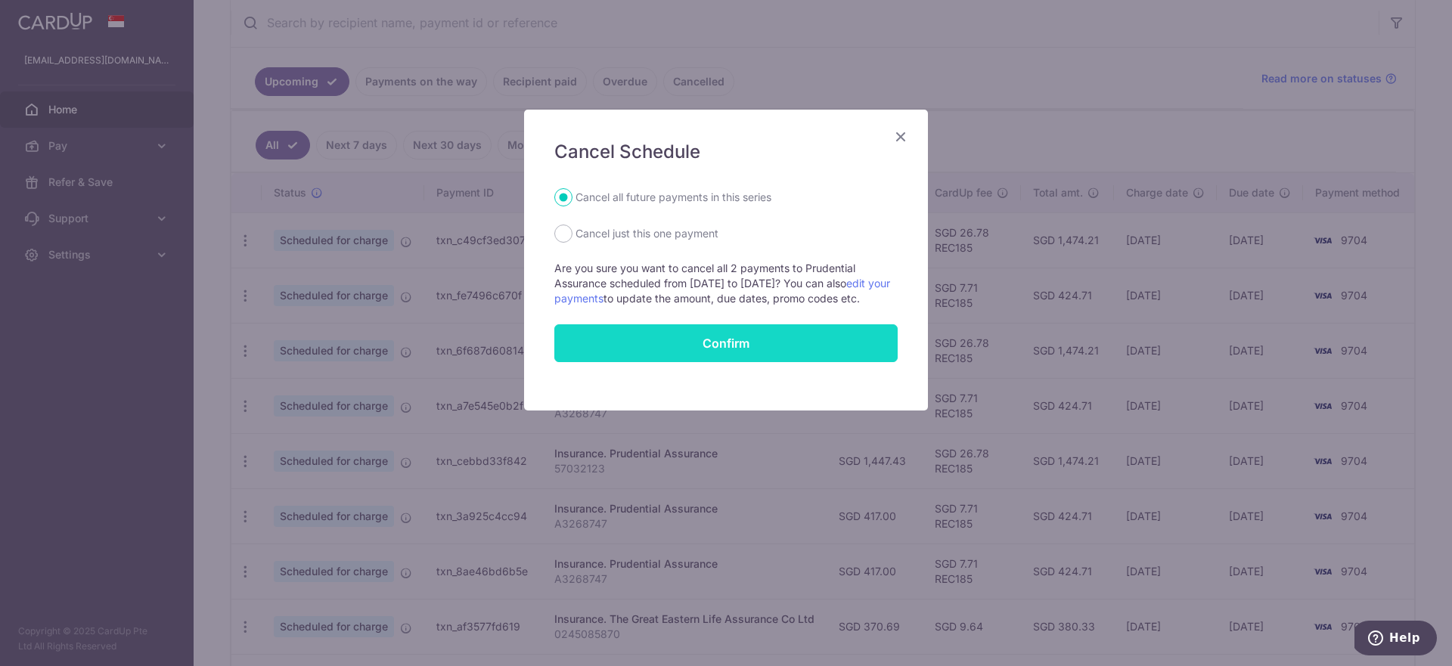
click at [737, 354] on button "Confirm" at bounding box center [725, 343] width 343 height 38
